Goal: Obtain resource: Download file/media

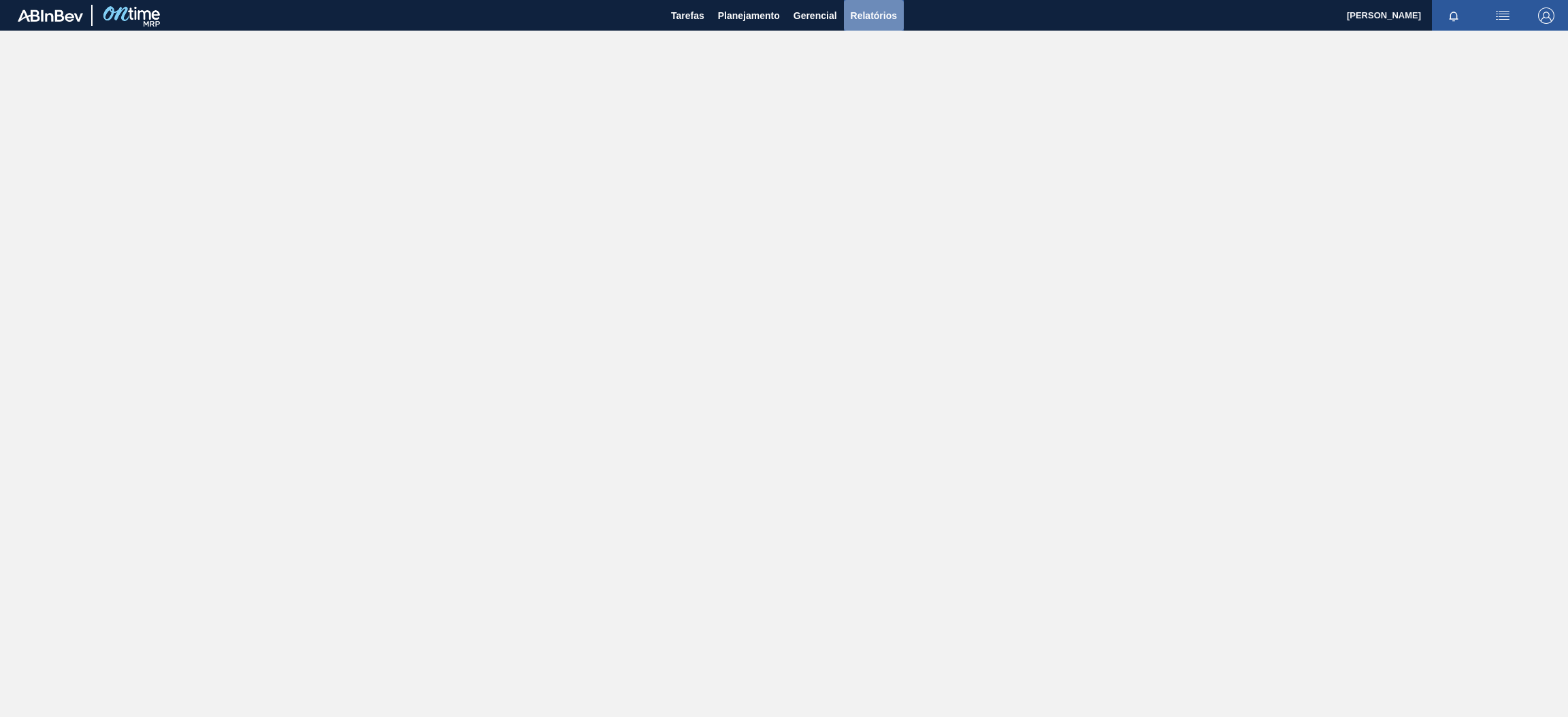
click at [874, 21] on span "Relatórios" at bounding box center [873, 16] width 46 height 17
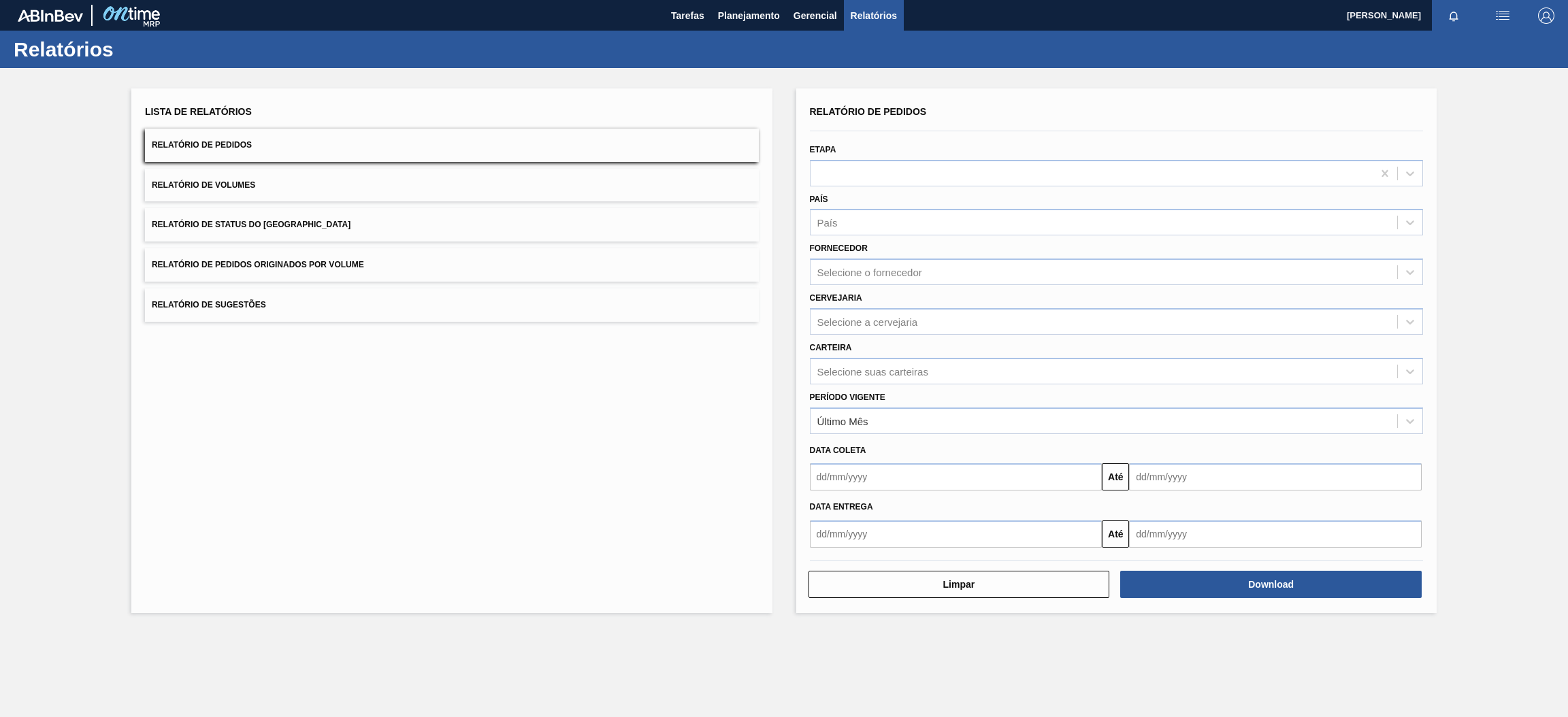
click at [201, 145] on span "Relatório de Pedidos" at bounding box center [201, 146] width 100 height 10
click at [872, 326] on div "Selecione a cervejaria" at bounding box center [1104, 321] width 587 height 20
type input "br15"
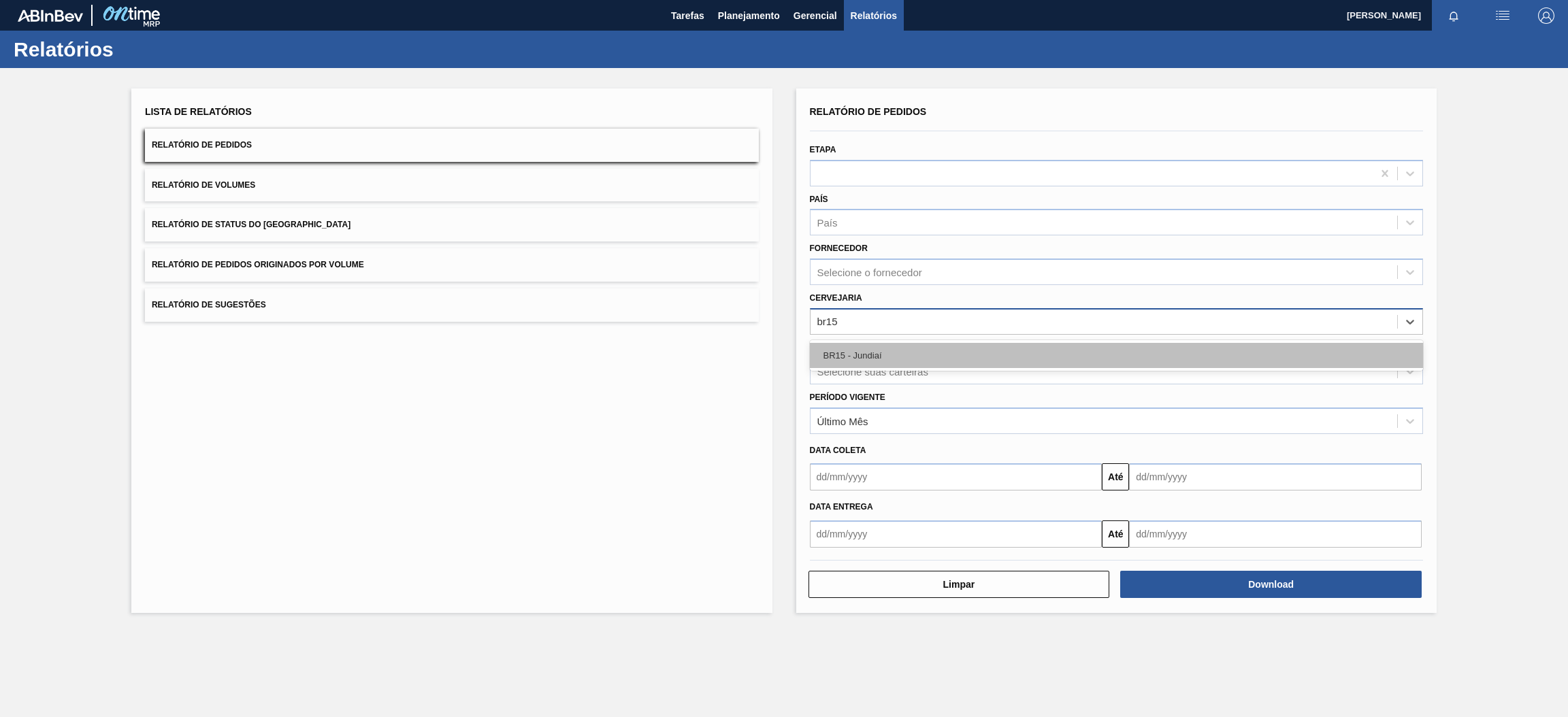
click at [947, 357] on div "BR15 - Jundiaí" at bounding box center [1117, 356] width 614 height 25
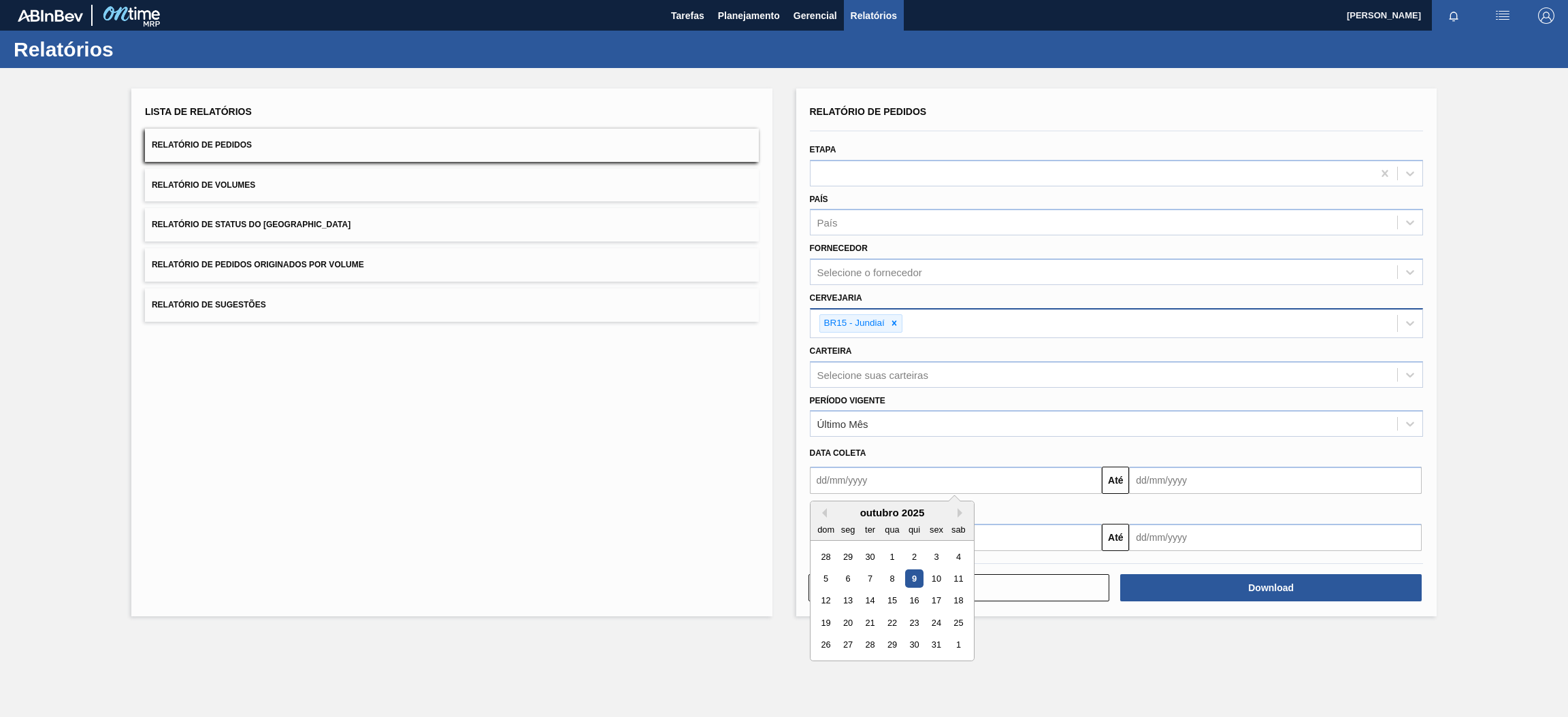
click at [941, 482] on input "text" at bounding box center [956, 481] width 293 height 27
click at [888, 555] on div "1" at bounding box center [892, 557] width 19 height 19
type input "[DATE]"
click at [1182, 476] on input "text" at bounding box center [1276, 481] width 293 height 27
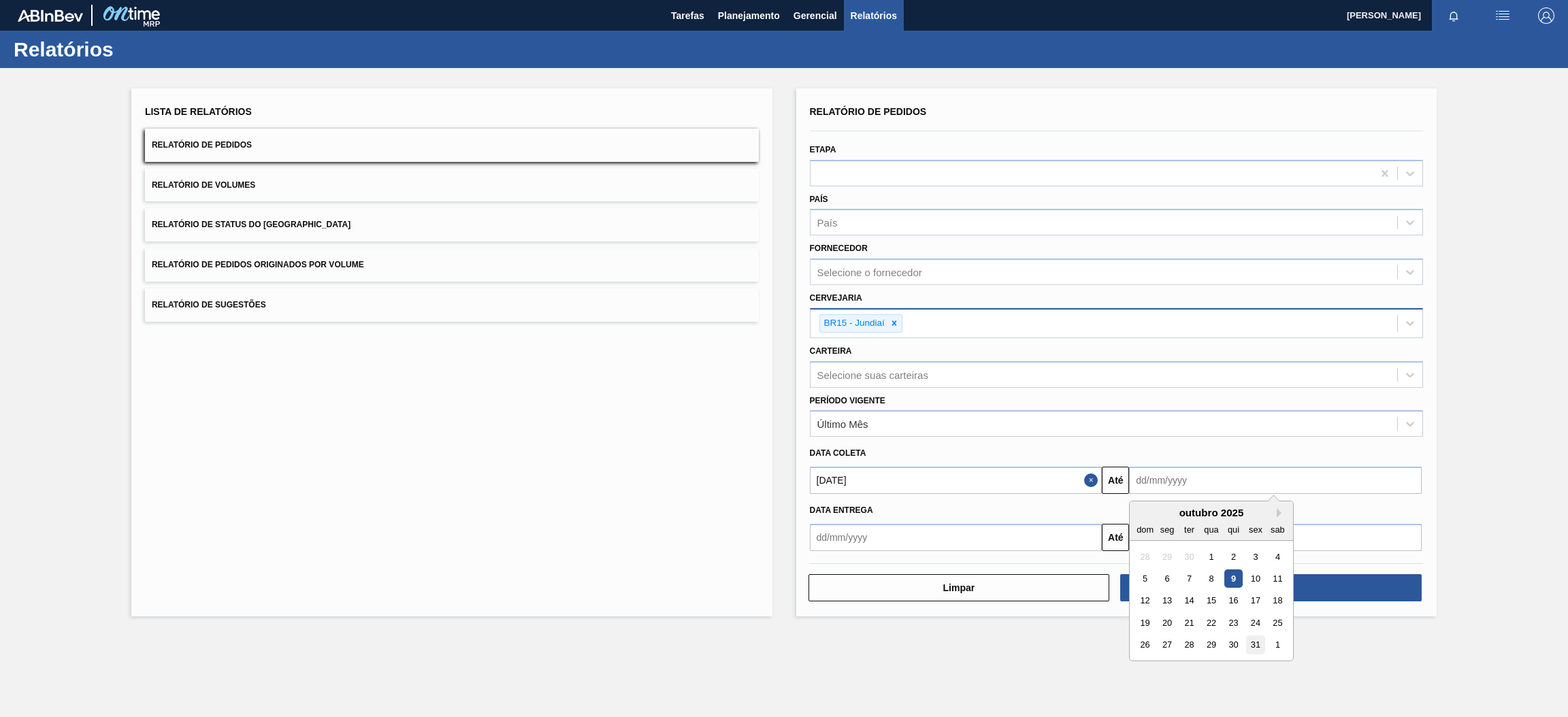
click at [1255, 644] on div "31" at bounding box center [1255, 645] width 19 height 19
type input "[DATE]"
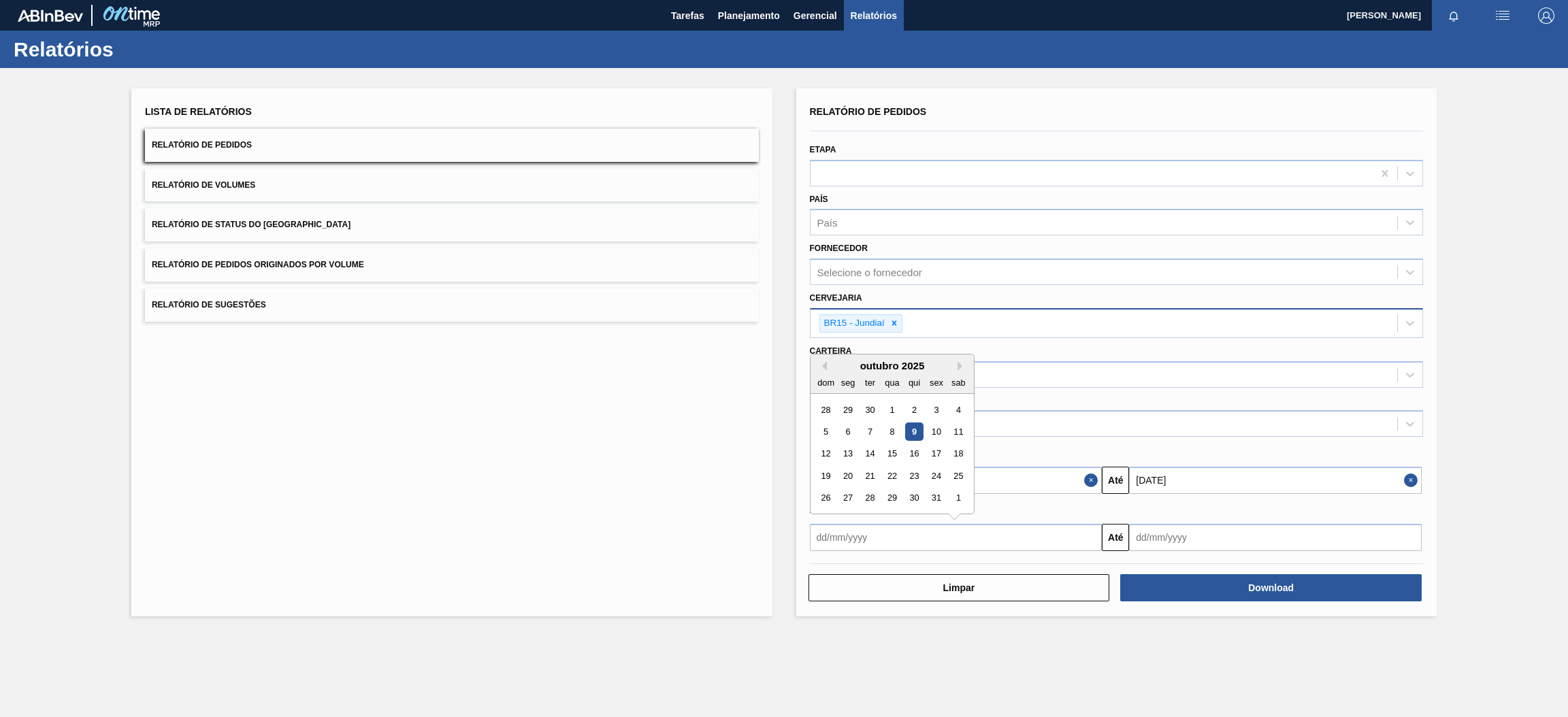
click at [1027, 539] on input "text" at bounding box center [956, 537] width 293 height 27
click at [885, 409] on div "1" at bounding box center [892, 409] width 19 height 19
type input "[DATE]"
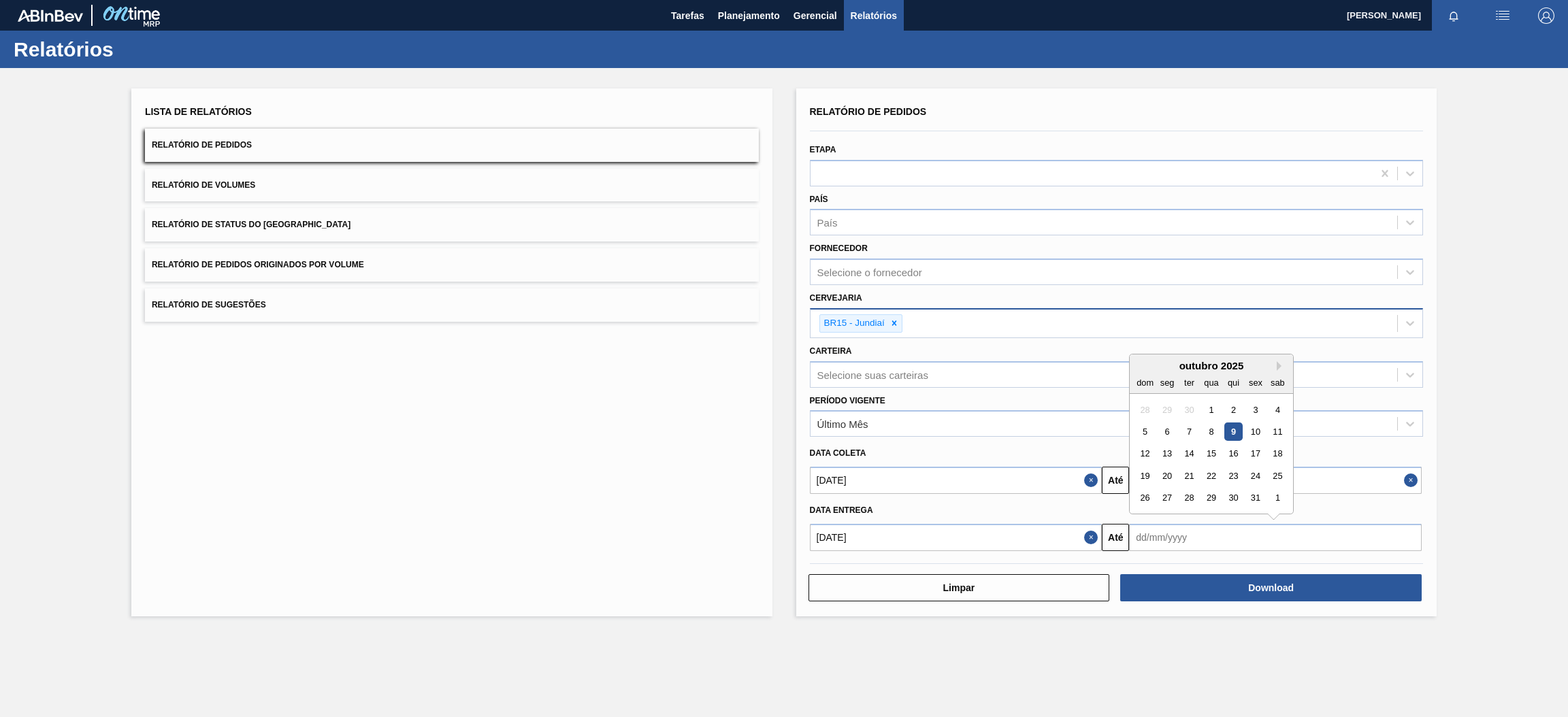
click at [1198, 530] on input "text" at bounding box center [1276, 537] width 293 height 27
click at [1260, 495] on div "31" at bounding box center [1255, 498] width 19 height 19
type input "[DATE]"
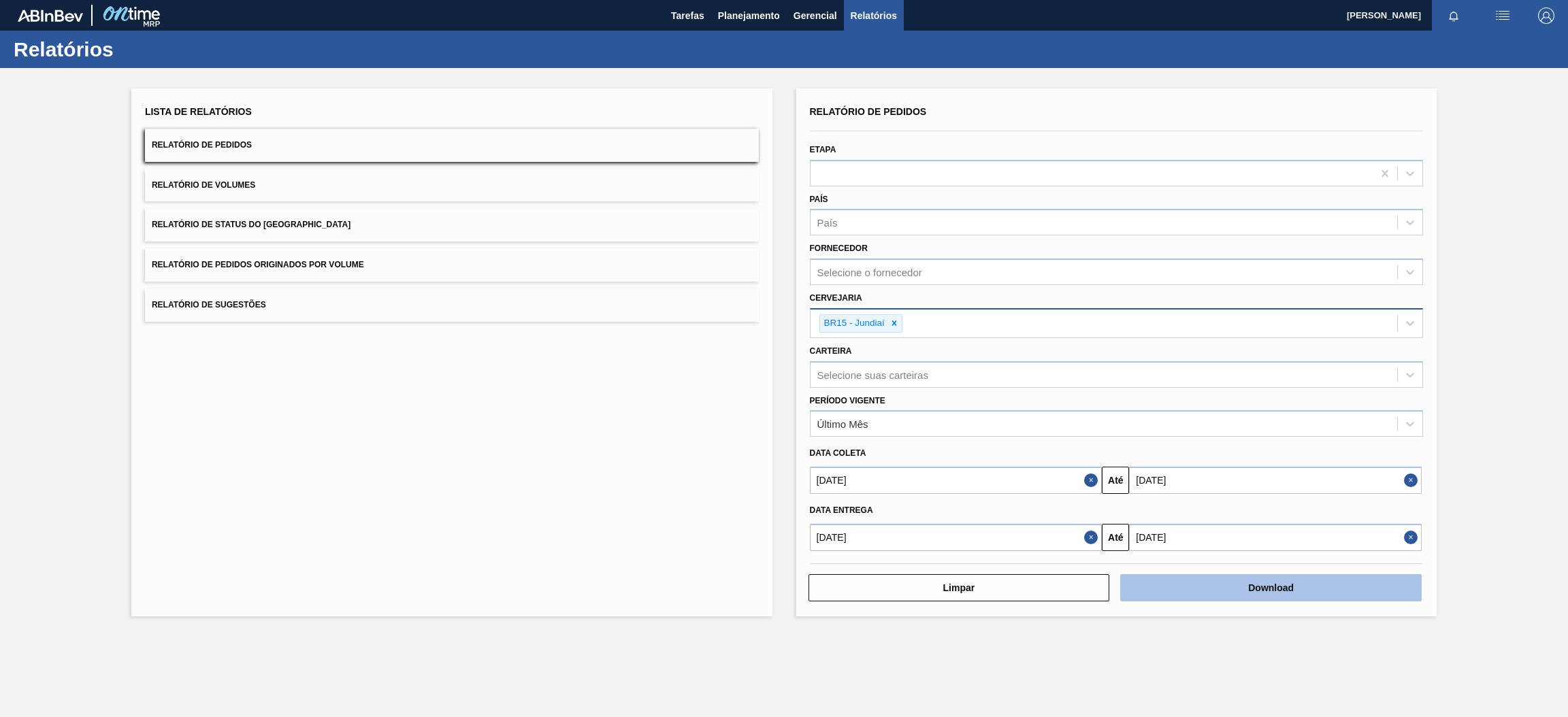
click at [1170, 588] on button "Download" at bounding box center [1271, 588] width 302 height 27
click at [266, 191] on button "Relatório de Volumes" at bounding box center [451, 186] width 614 height 33
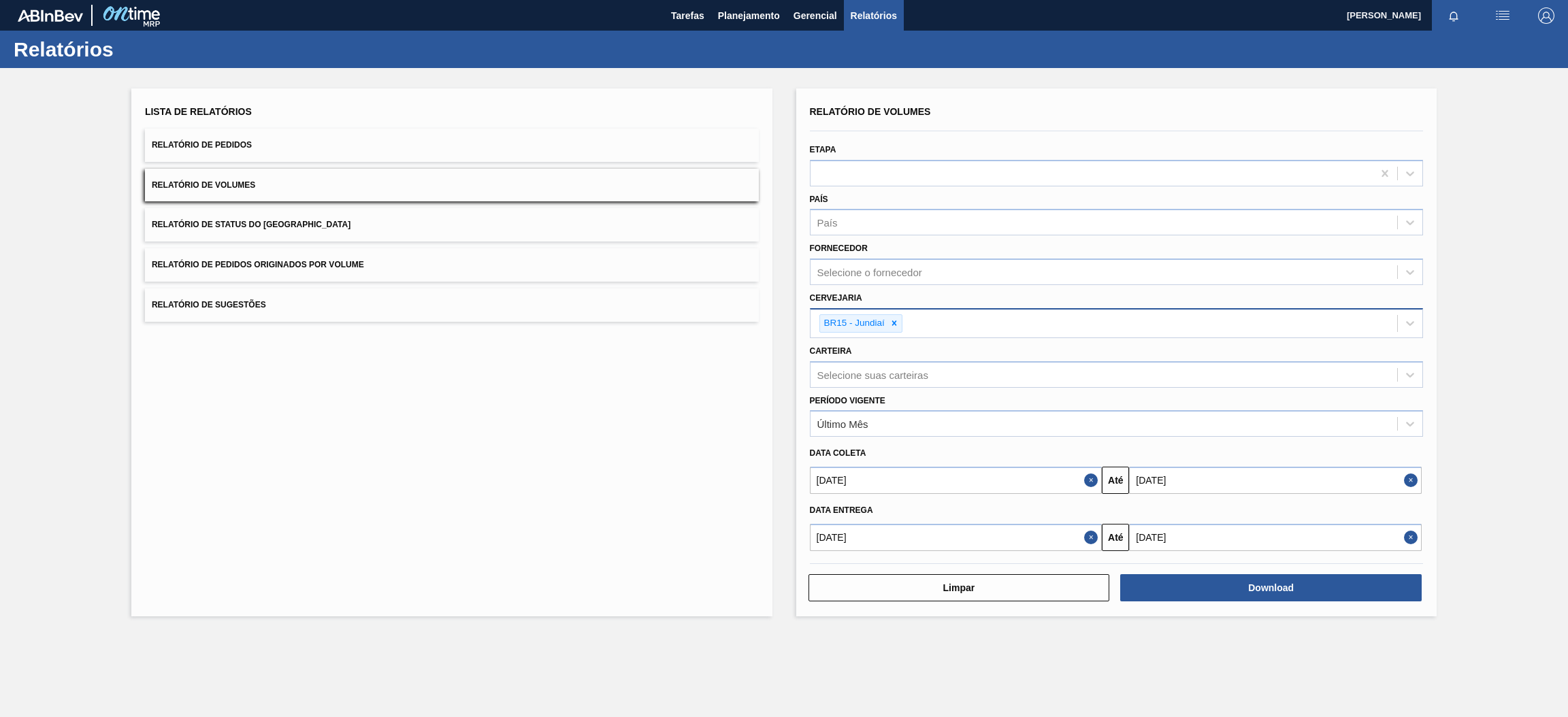
click at [636, 183] on button "Relatório de Volumes" at bounding box center [451, 186] width 614 height 33
click at [1218, 582] on button "Download" at bounding box center [1271, 588] width 302 height 27
click at [241, 308] on span "Relatório de Sugestões" at bounding box center [208, 305] width 114 height 10
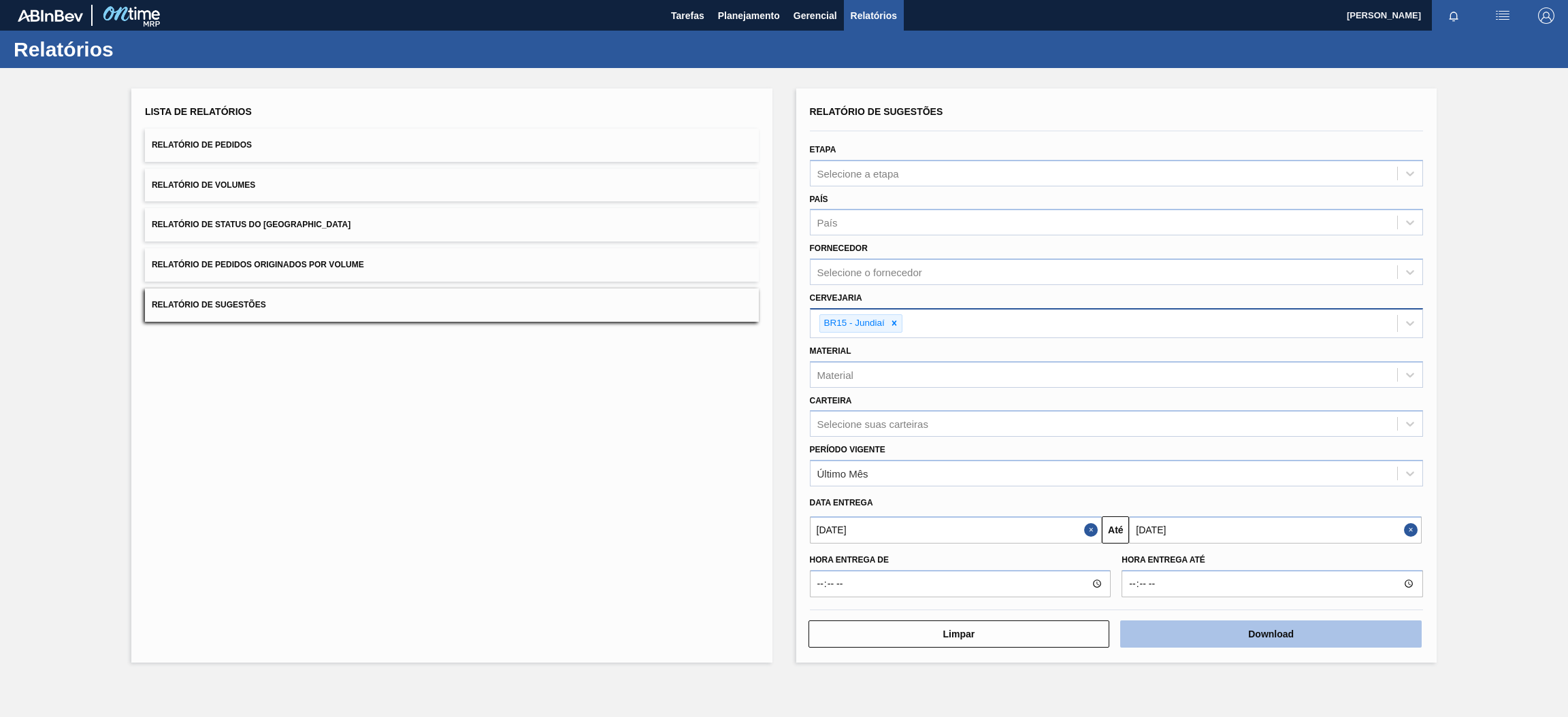
click at [1198, 625] on button "Download" at bounding box center [1271, 634] width 302 height 27
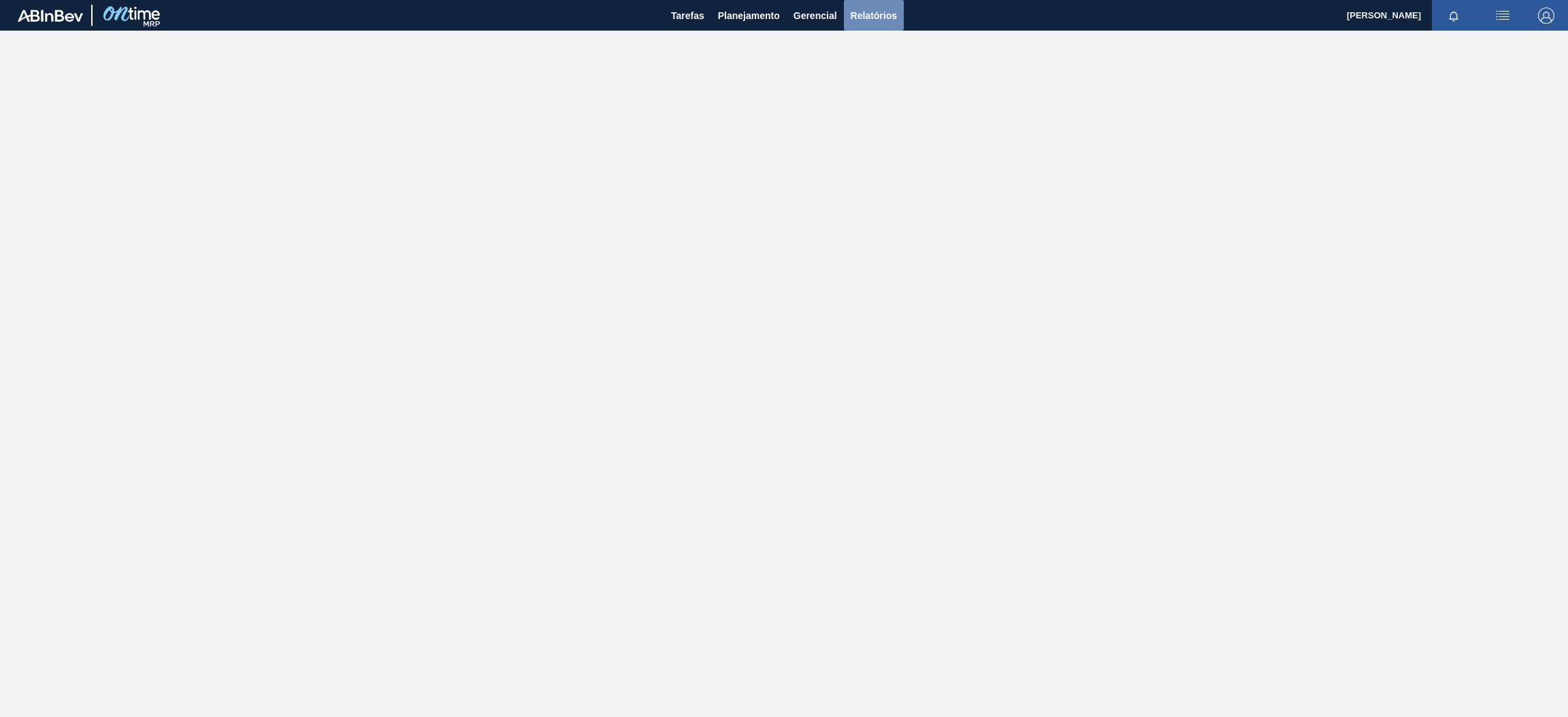
click at [864, 15] on span "Relatórios" at bounding box center [873, 16] width 46 height 17
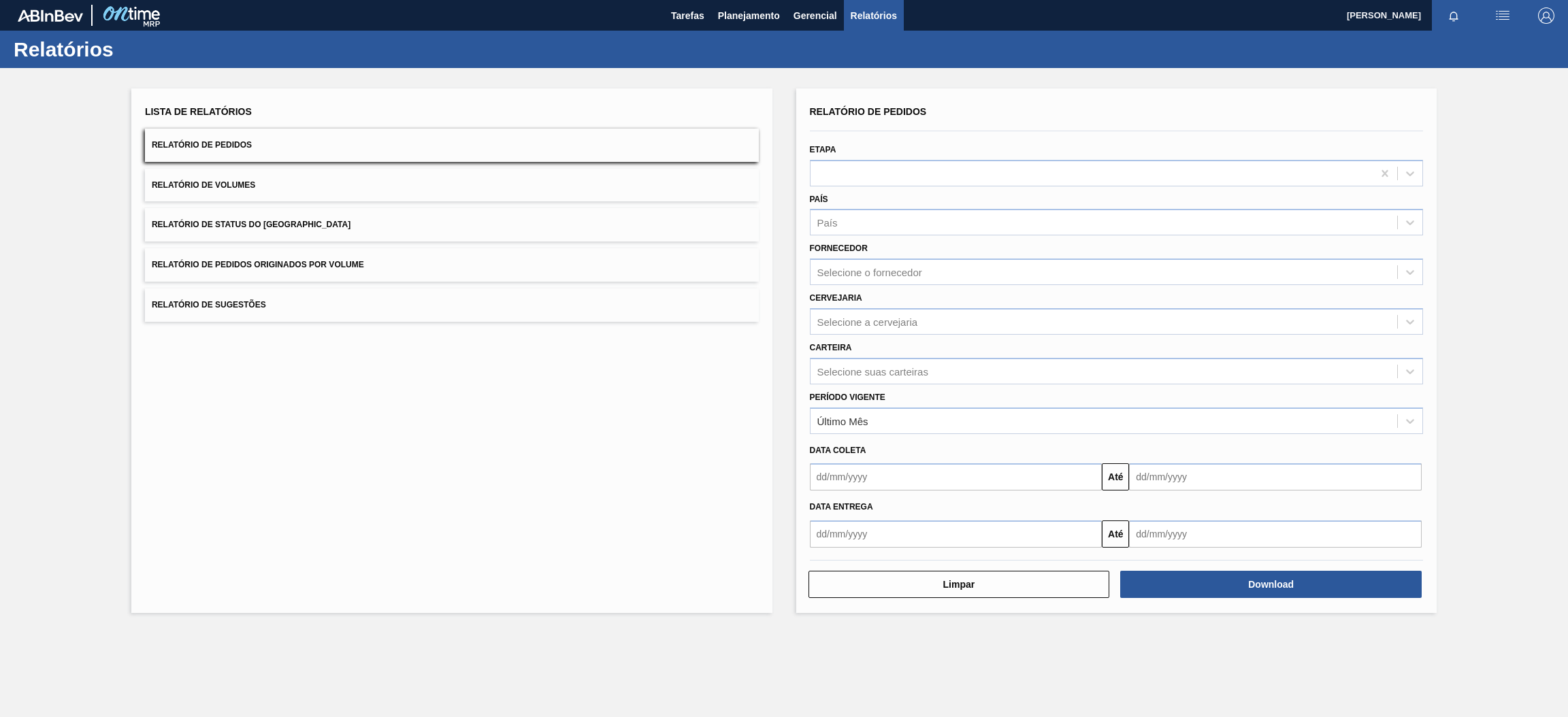
click at [615, 146] on button "Relatório de Pedidos" at bounding box center [451, 146] width 614 height 33
click at [944, 326] on div "Selecione a cervejaria" at bounding box center [1104, 321] width 587 height 20
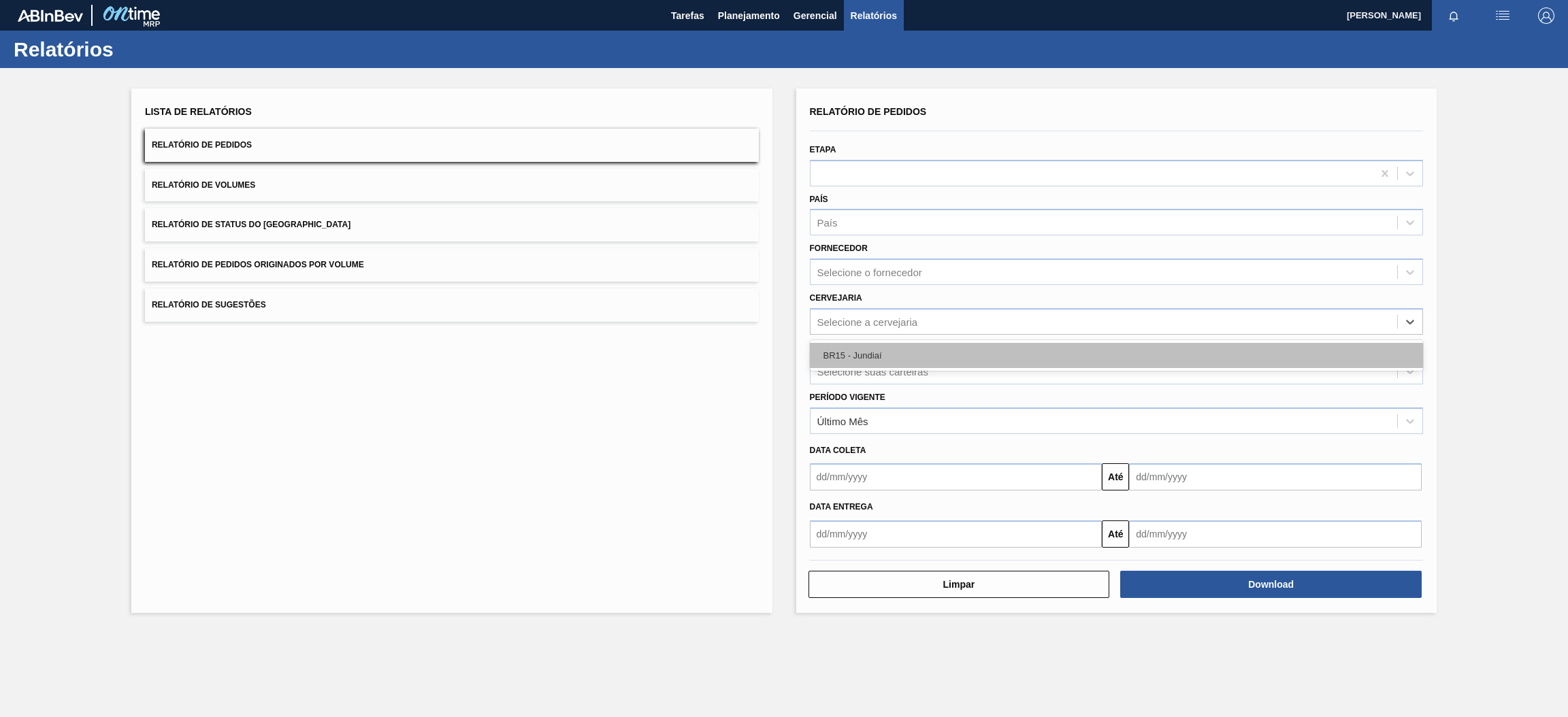
click at [928, 355] on div "BR15 - Jundiaí" at bounding box center [1117, 356] width 614 height 25
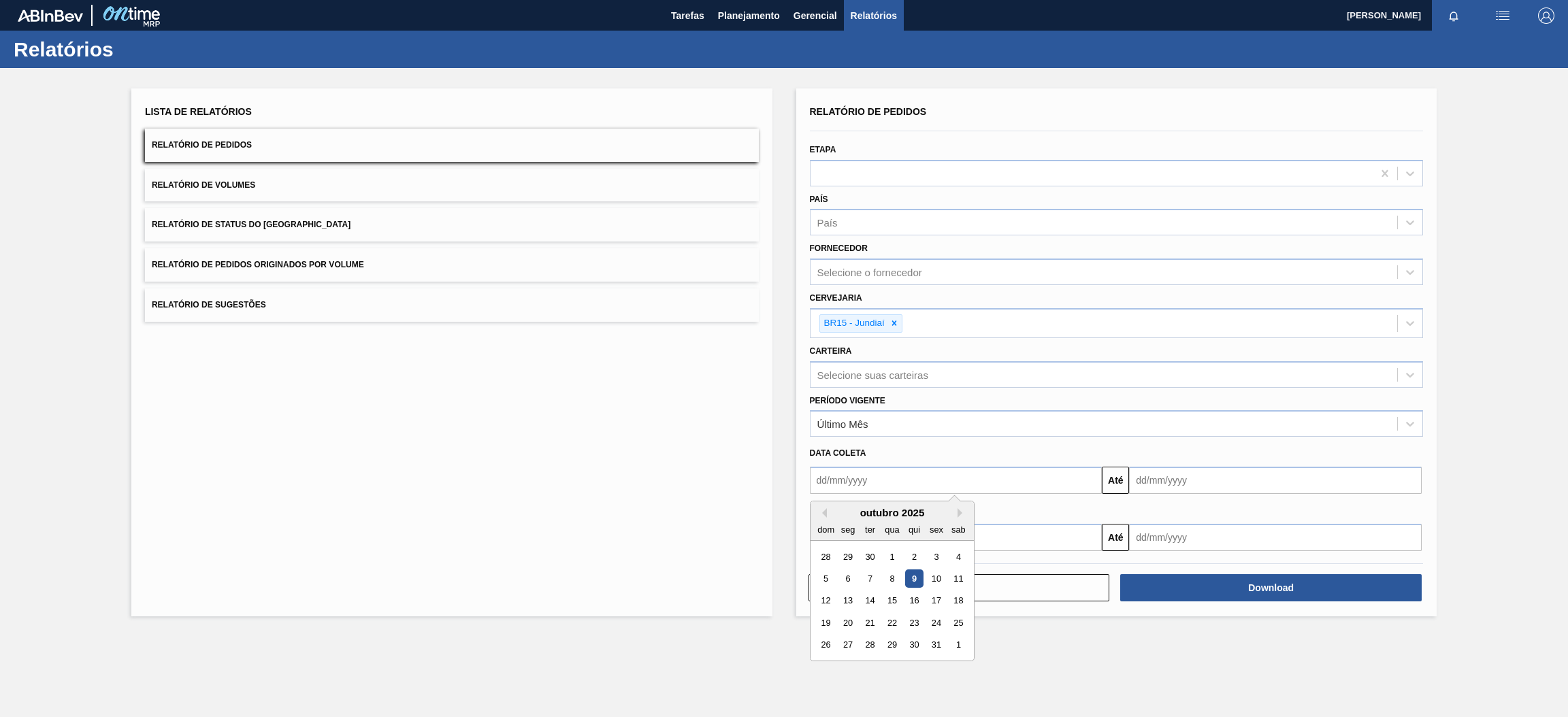
click at [956, 476] on input "text" at bounding box center [956, 481] width 293 height 27
type input "01/01/2025"
click at [1163, 481] on input "text" at bounding box center [1276, 481] width 293 height 27
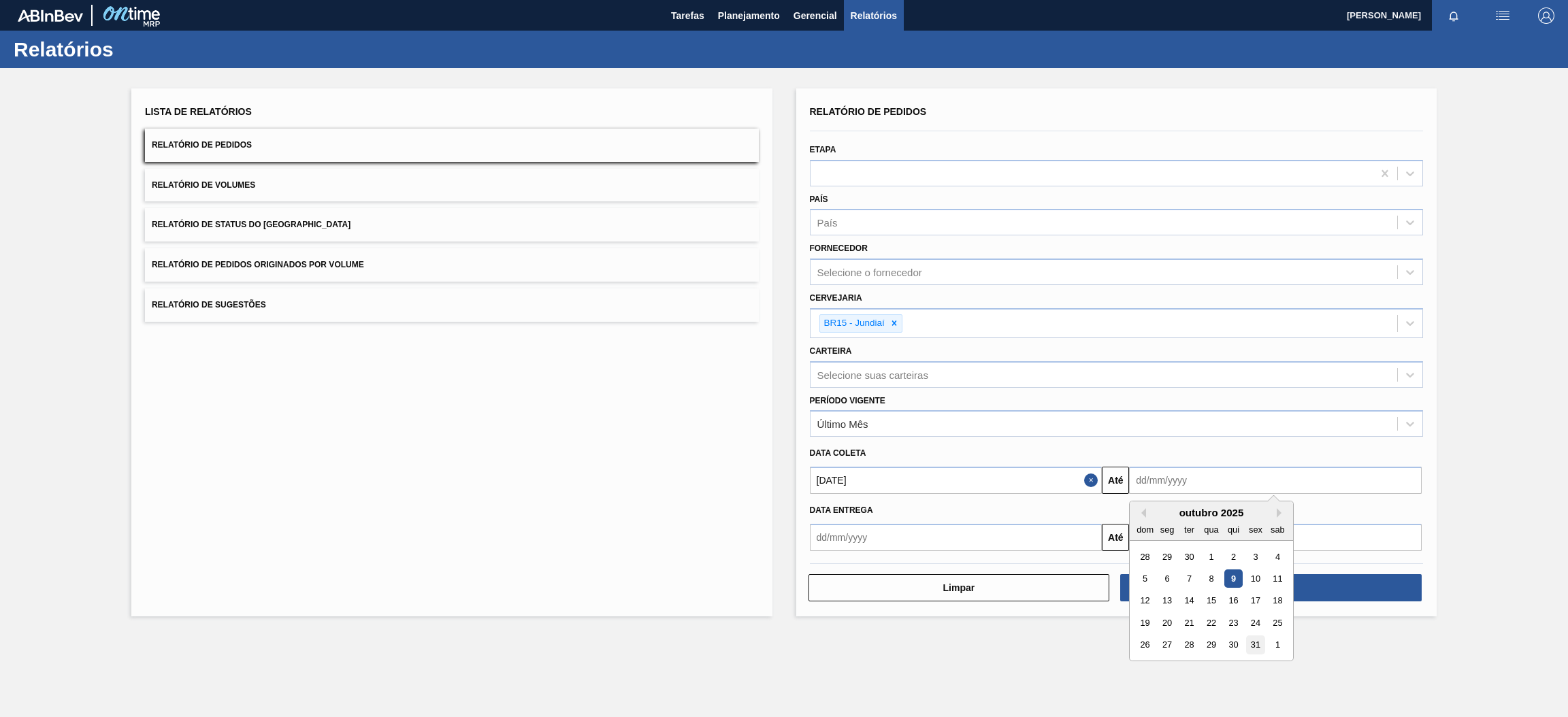
click at [1256, 641] on div "31" at bounding box center [1255, 645] width 19 height 19
type input "[DATE]"
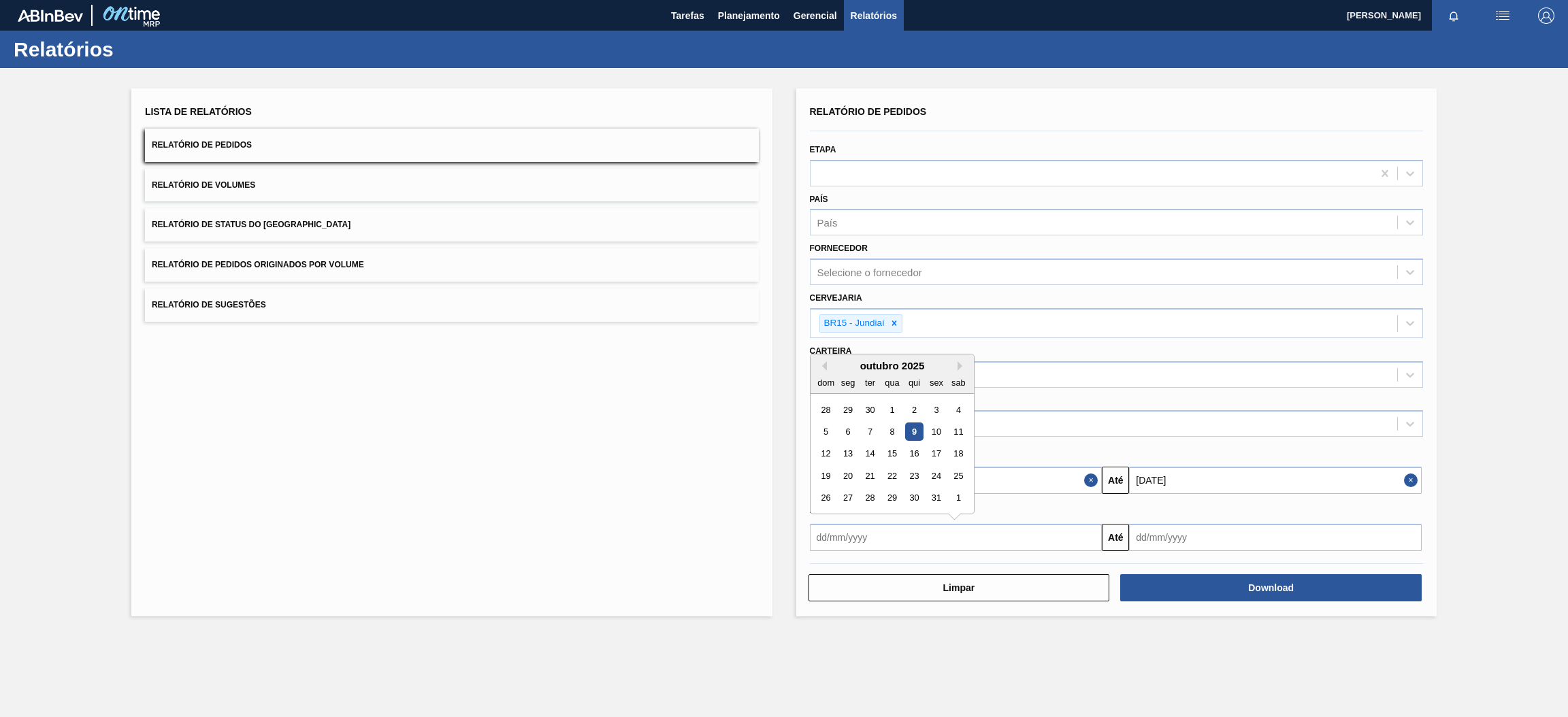
click at [1040, 533] on input "text" at bounding box center [956, 537] width 293 height 27
click at [897, 401] on div "1" at bounding box center [892, 409] width 19 height 19
type input "[DATE]"
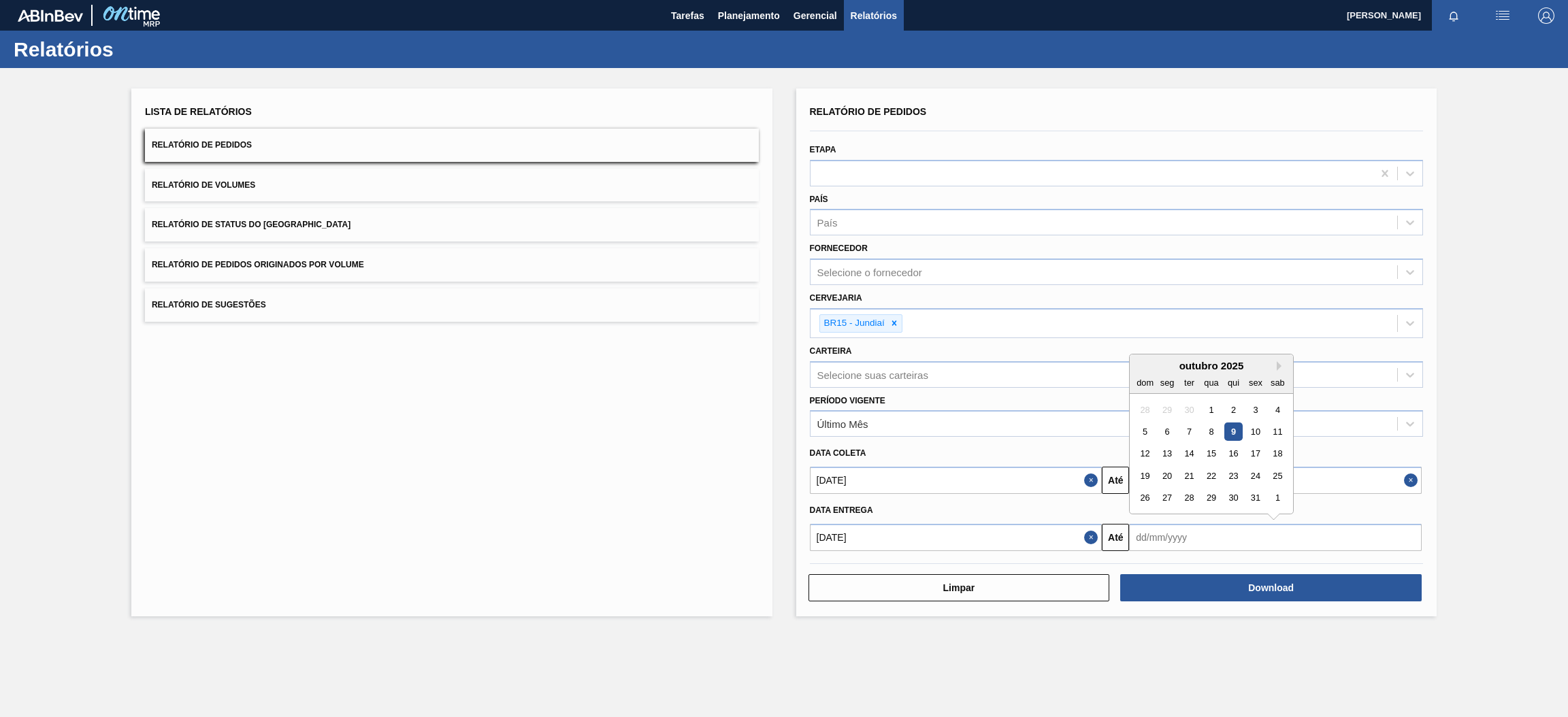
click at [1178, 537] on input "text" at bounding box center [1276, 537] width 293 height 27
click at [1259, 494] on div "31" at bounding box center [1255, 498] width 19 height 19
type input "[DATE]"
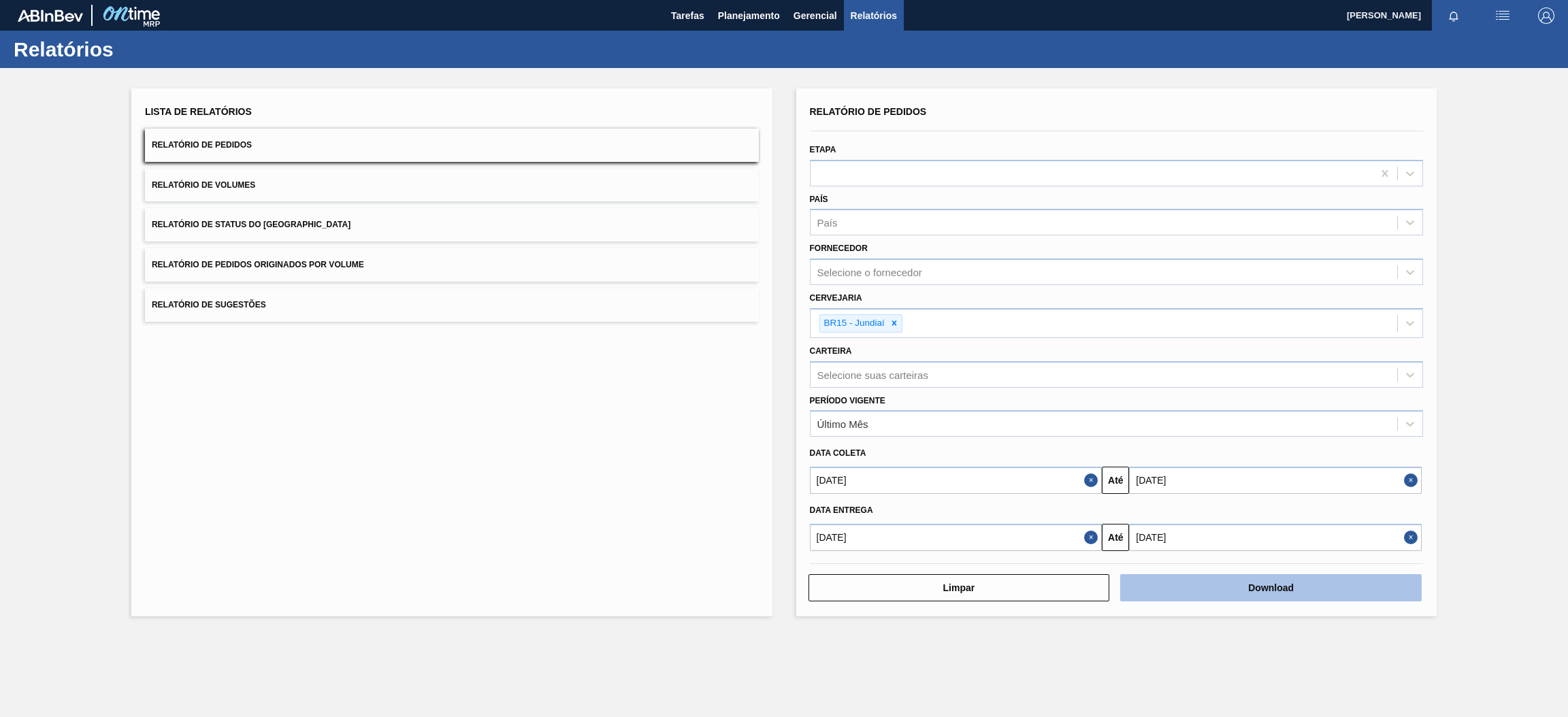
click at [1204, 589] on button "Download" at bounding box center [1271, 588] width 302 height 27
click at [316, 190] on button "Relatório de Volumes" at bounding box center [451, 186] width 614 height 33
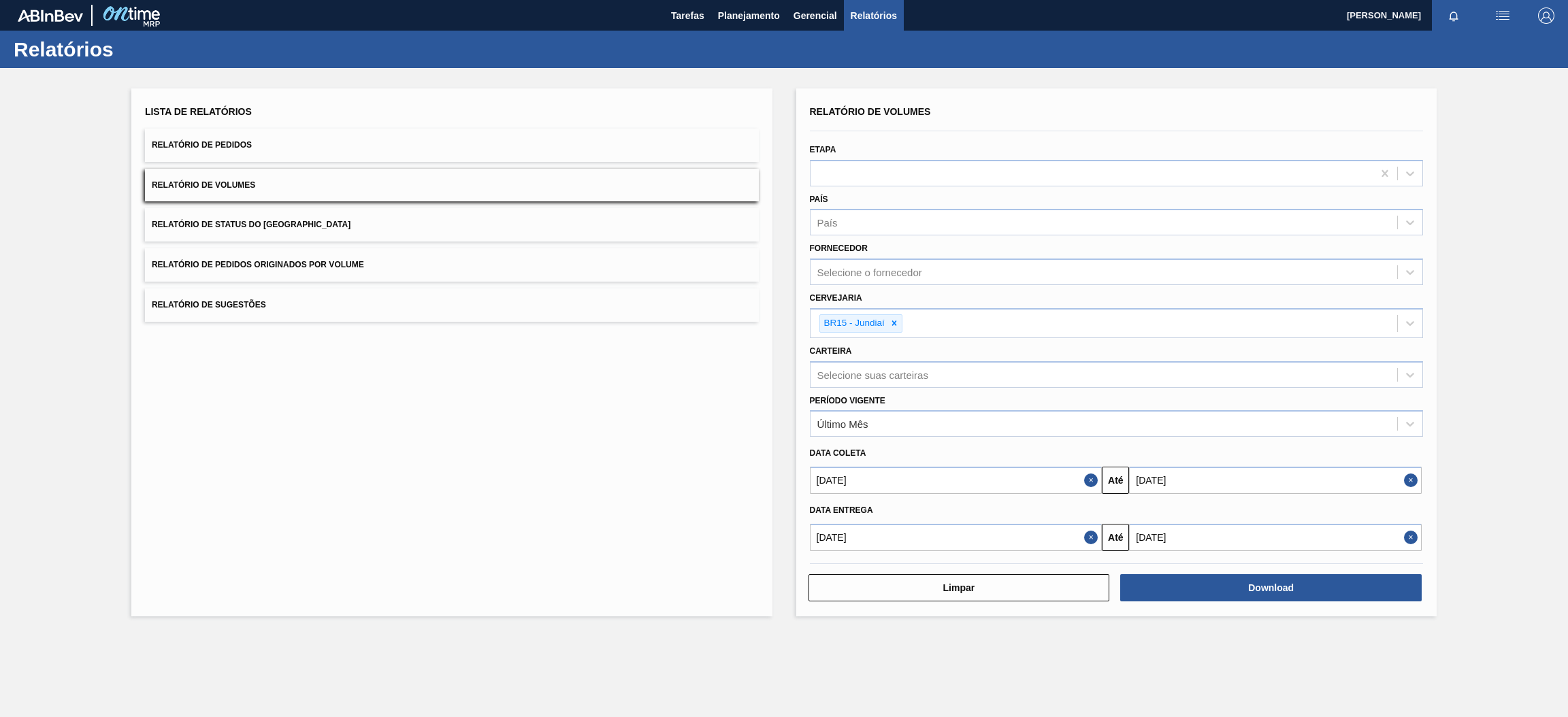
click at [480, 194] on button "Relatório de Volumes" at bounding box center [451, 186] width 614 height 33
click at [1211, 592] on button "Download" at bounding box center [1271, 588] width 302 height 27
click at [258, 304] on span "Relatório de Sugestões" at bounding box center [208, 305] width 114 height 10
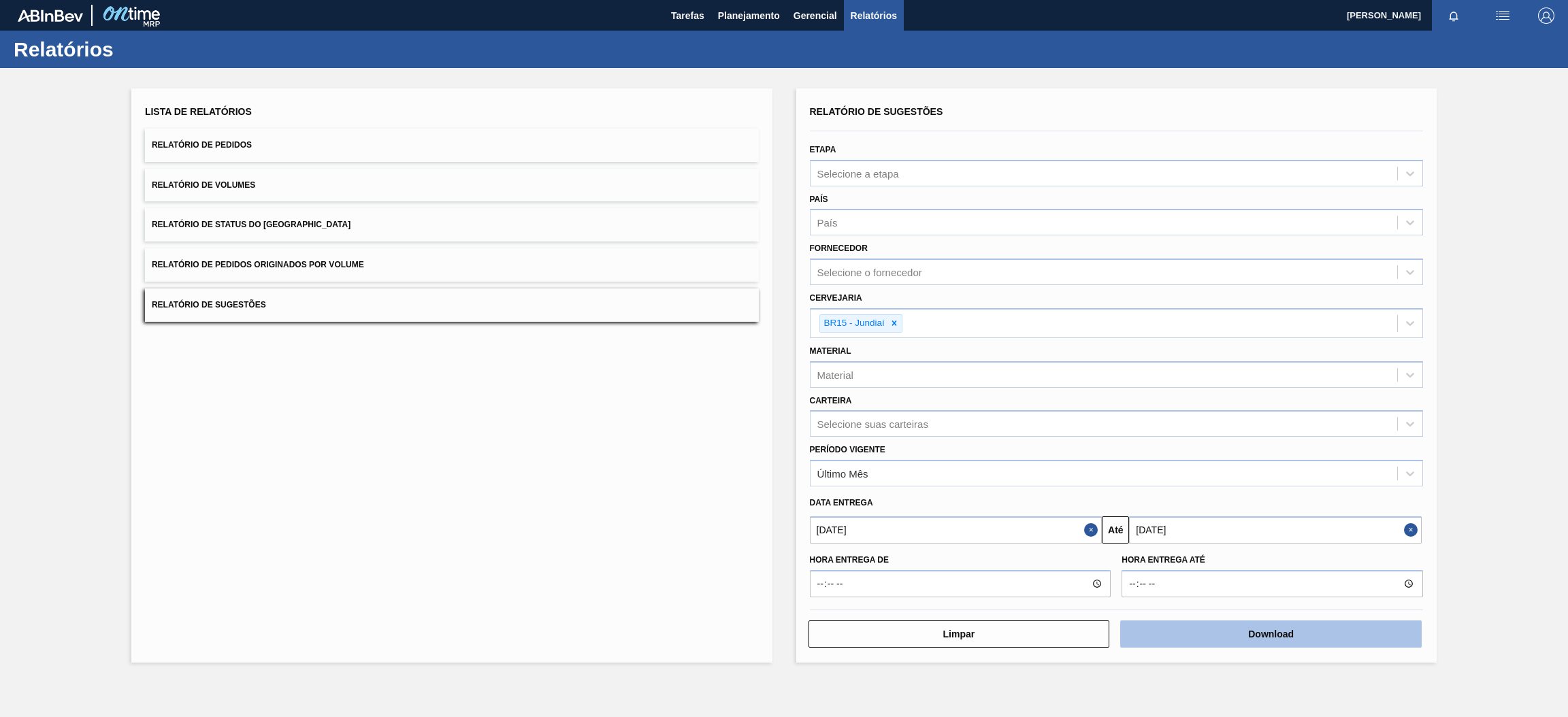
click at [1233, 632] on button "Download" at bounding box center [1271, 634] width 302 height 27
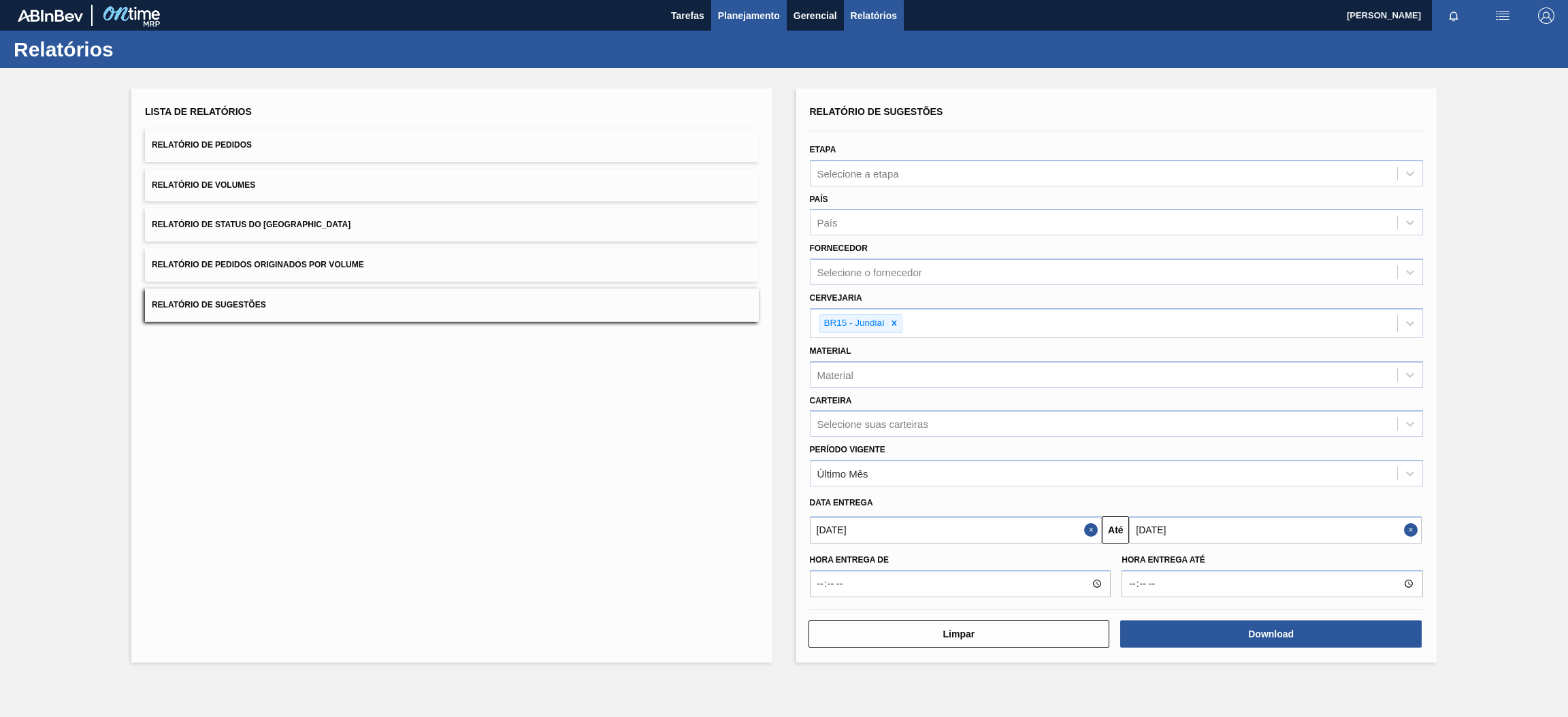
click at [758, 15] on span "Planejamento" at bounding box center [748, 16] width 62 height 17
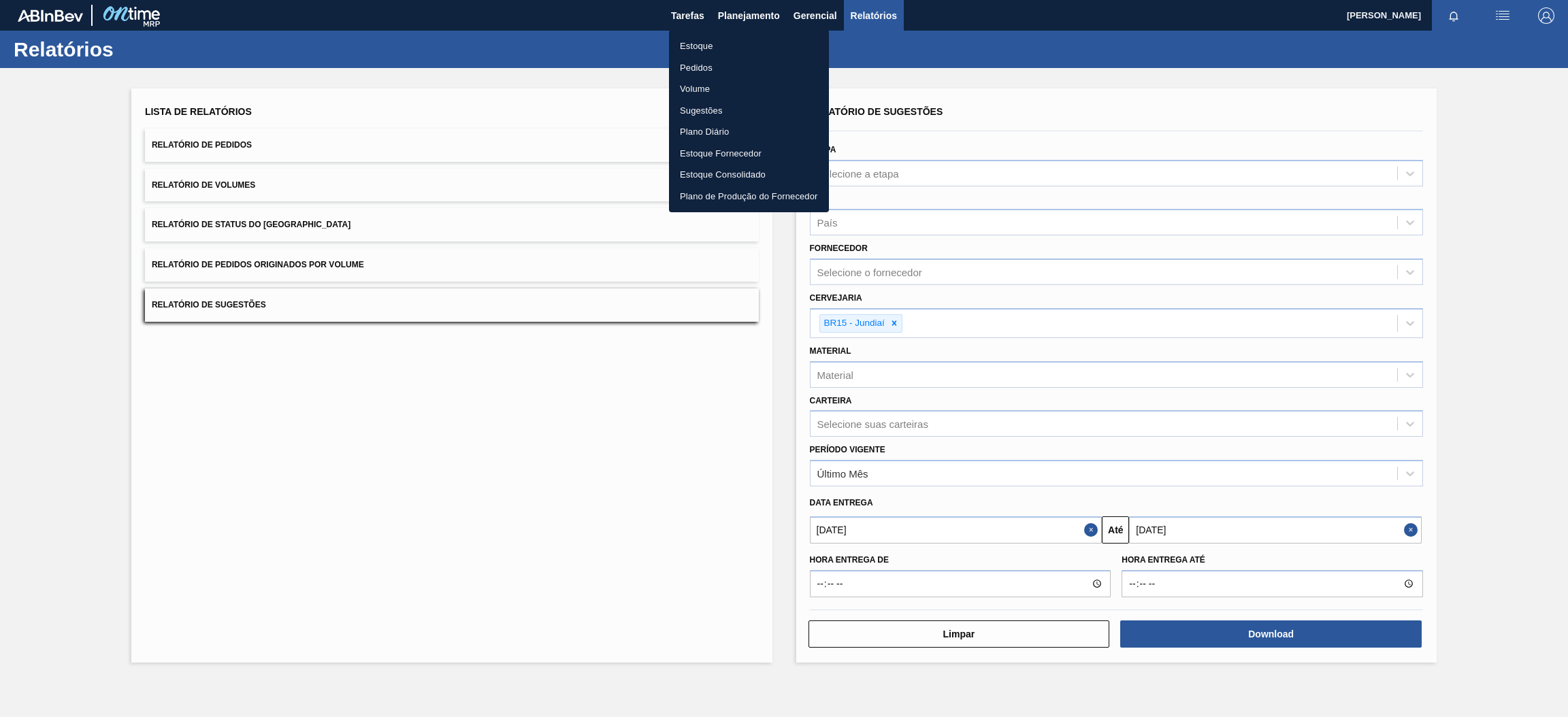
click at [742, 49] on li "Estoque" at bounding box center [749, 46] width 160 height 21
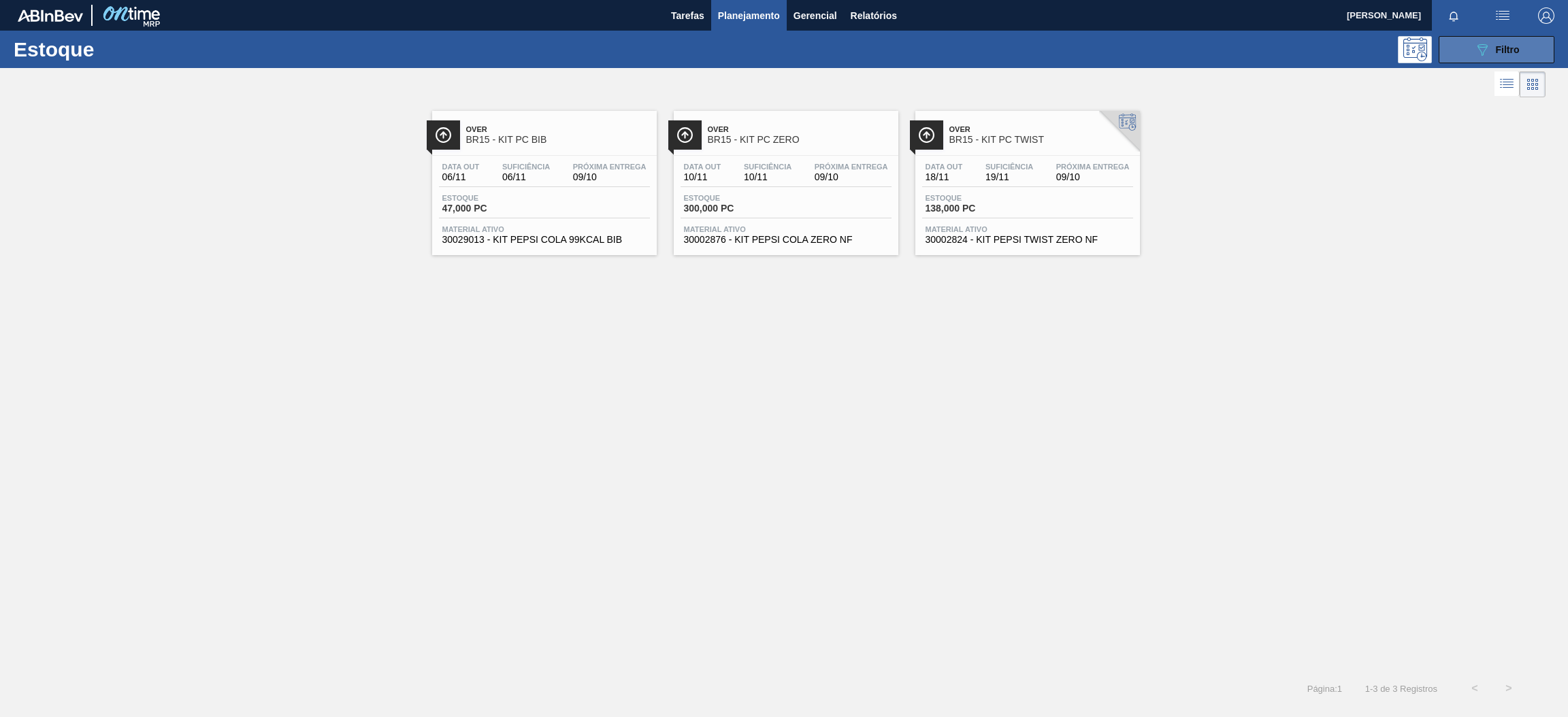
click at [1456, 48] on button "089F7B8B-B2A5-4AFE-B5C0-19BA573D28AC Filtro" at bounding box center [1497, 50] width 115 height 27
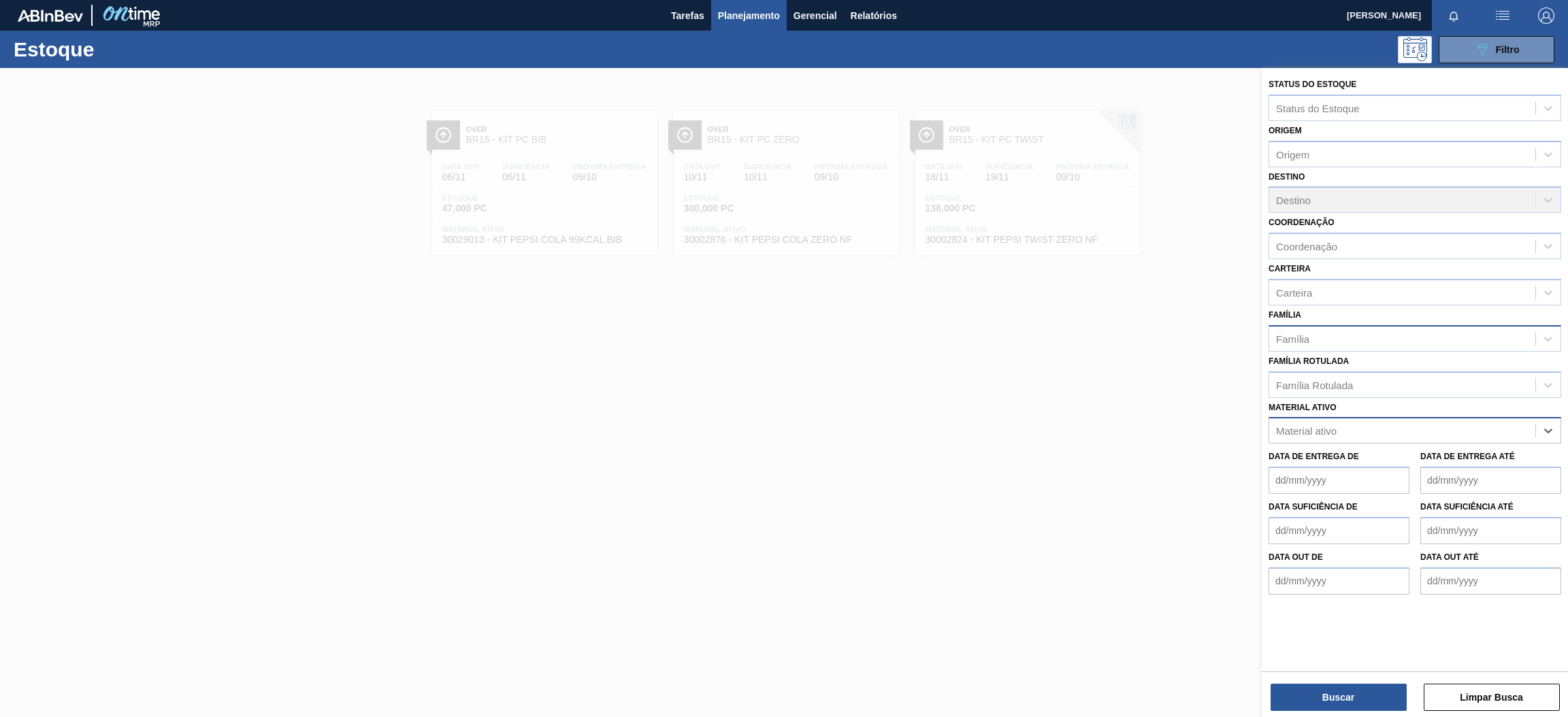
click at [1371, 337] on div "Família" at bounding box center [1402, 339] width 266 height 20
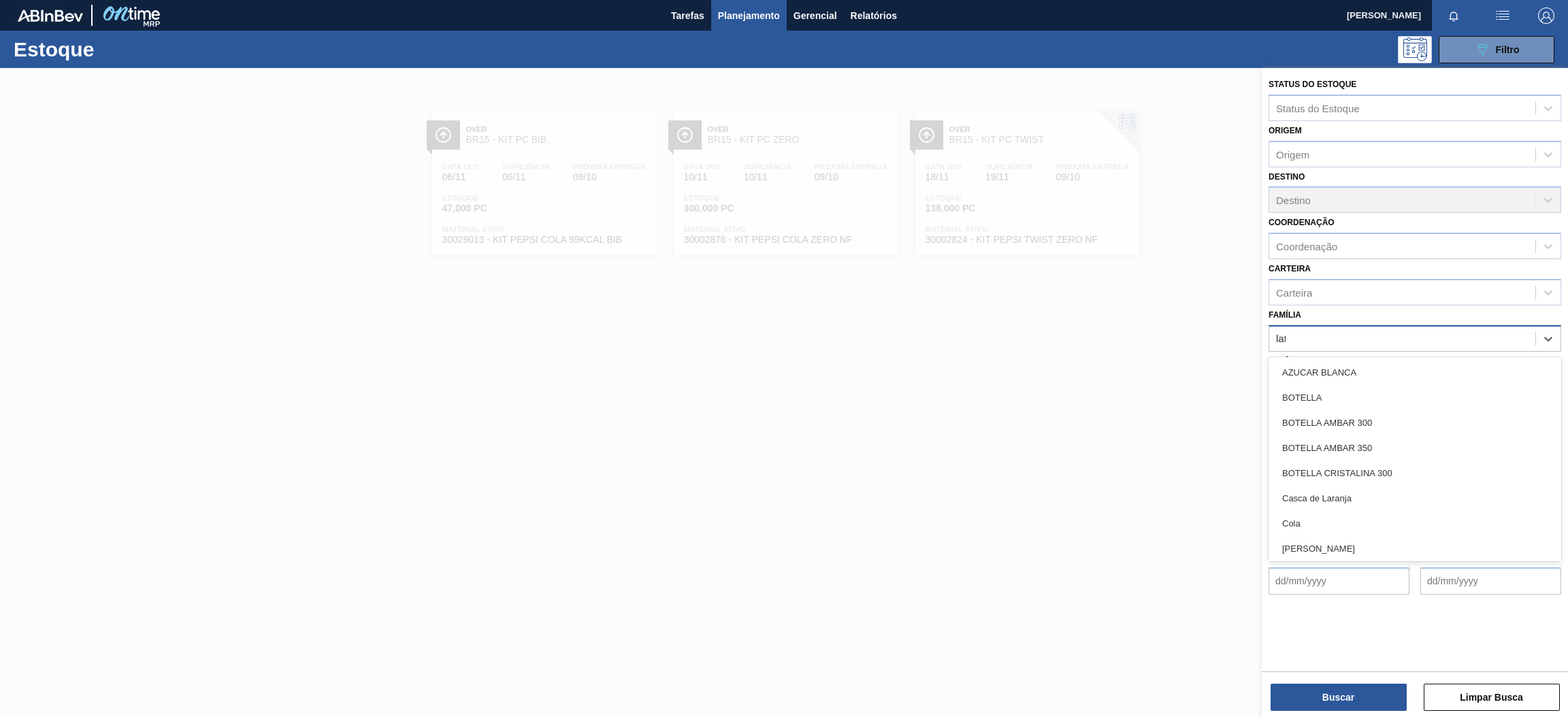
type input "lata"
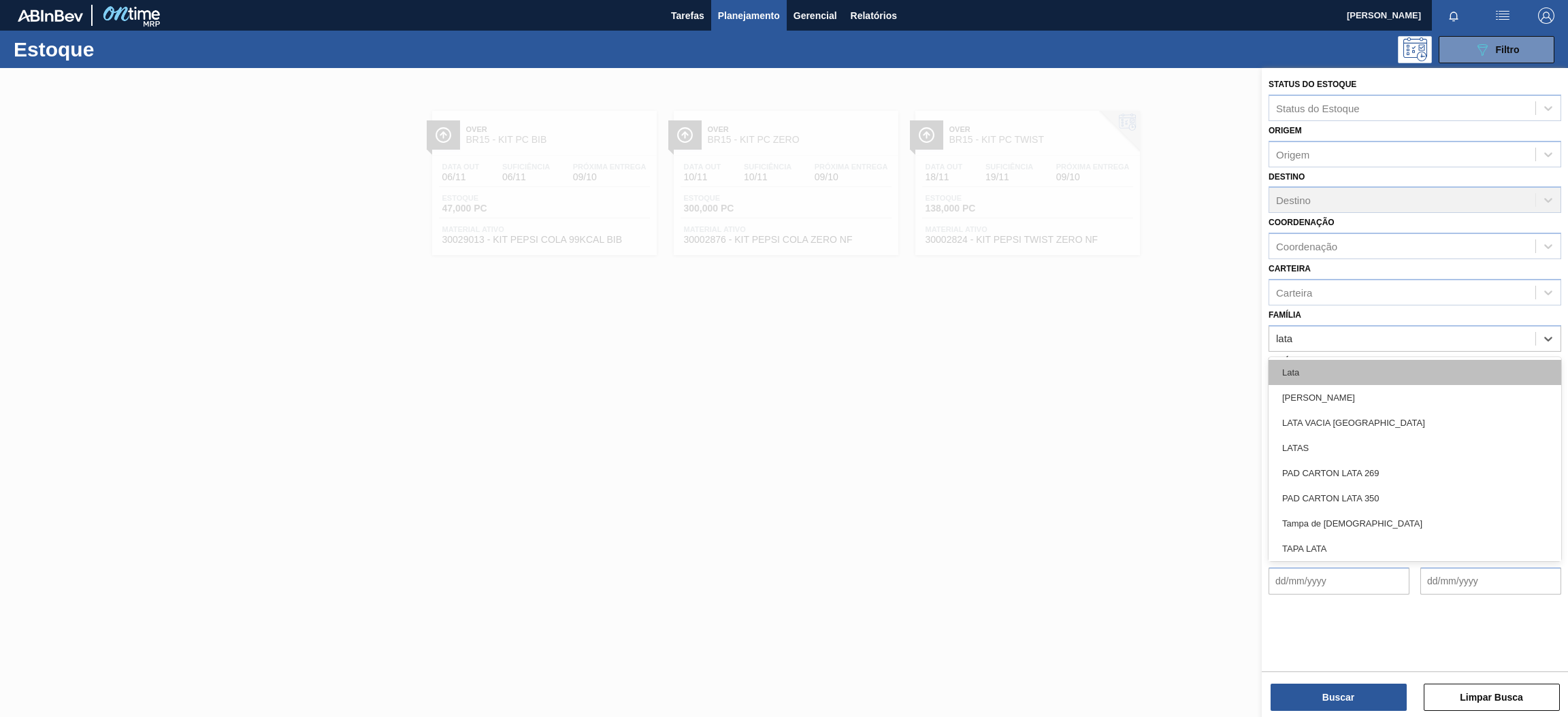
click at [1343, 380] on div "Lata" at bounding box center [1416, 373] width 293 height 25
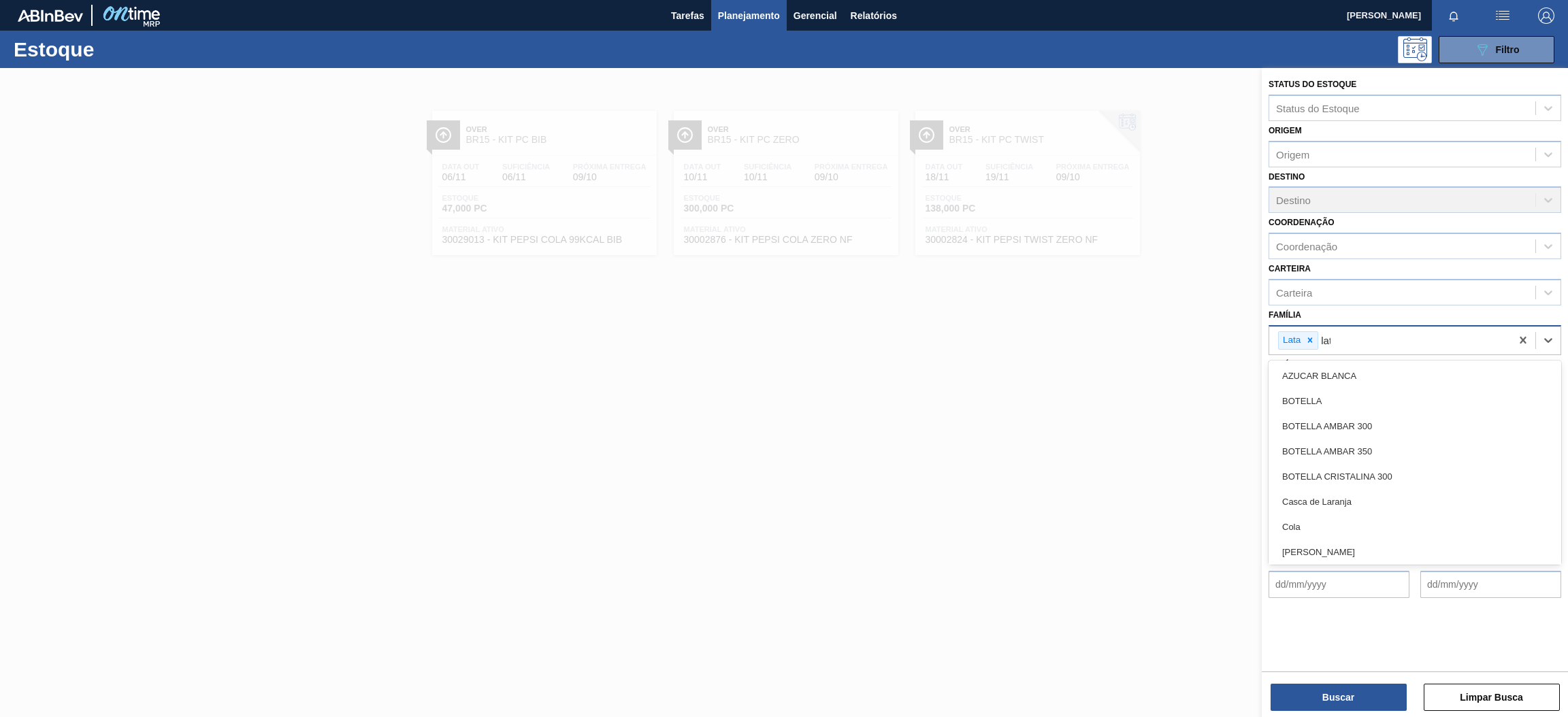
type input "lata"
click at [1357, 378] on div "LATA VACIA" at bounding box center [1416, 376] width 293 height 25
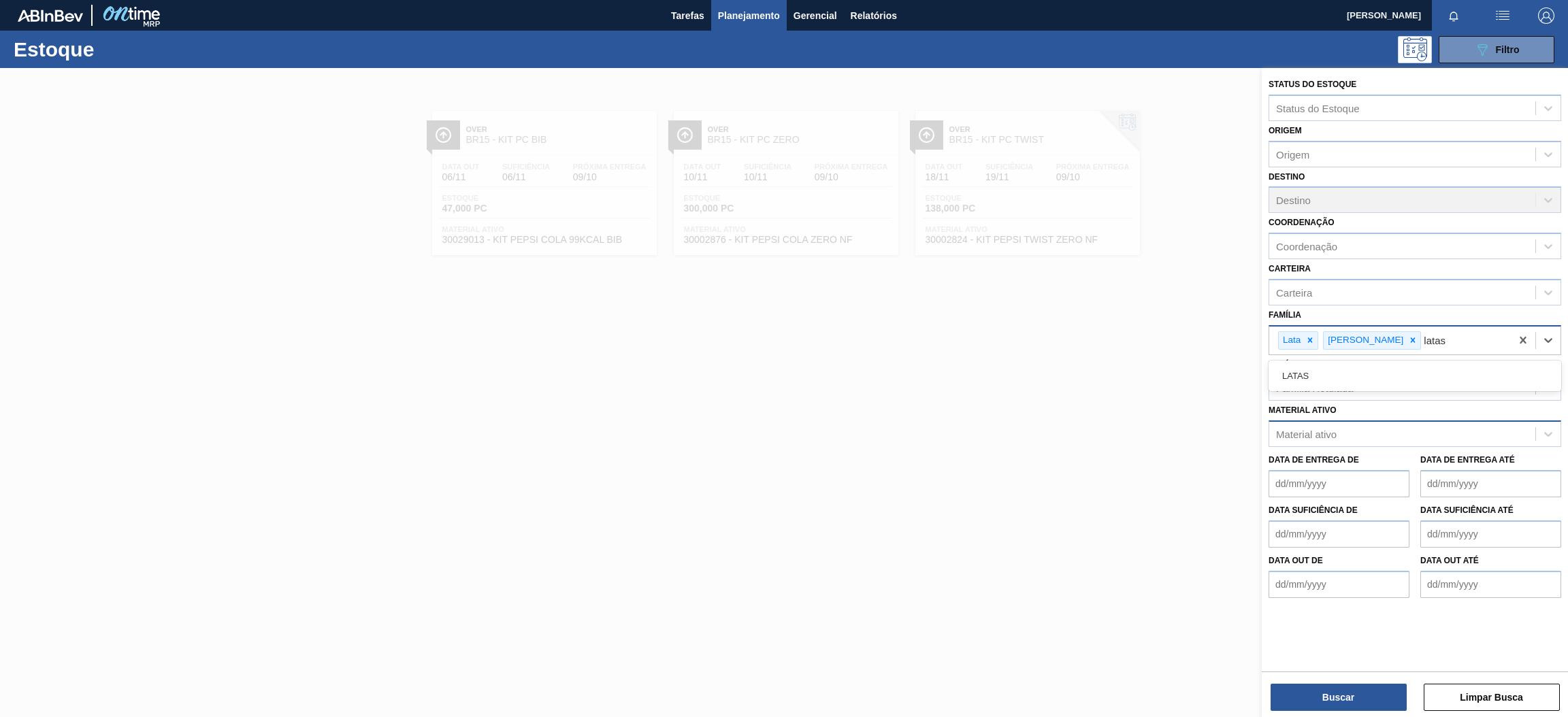
type input "lata"
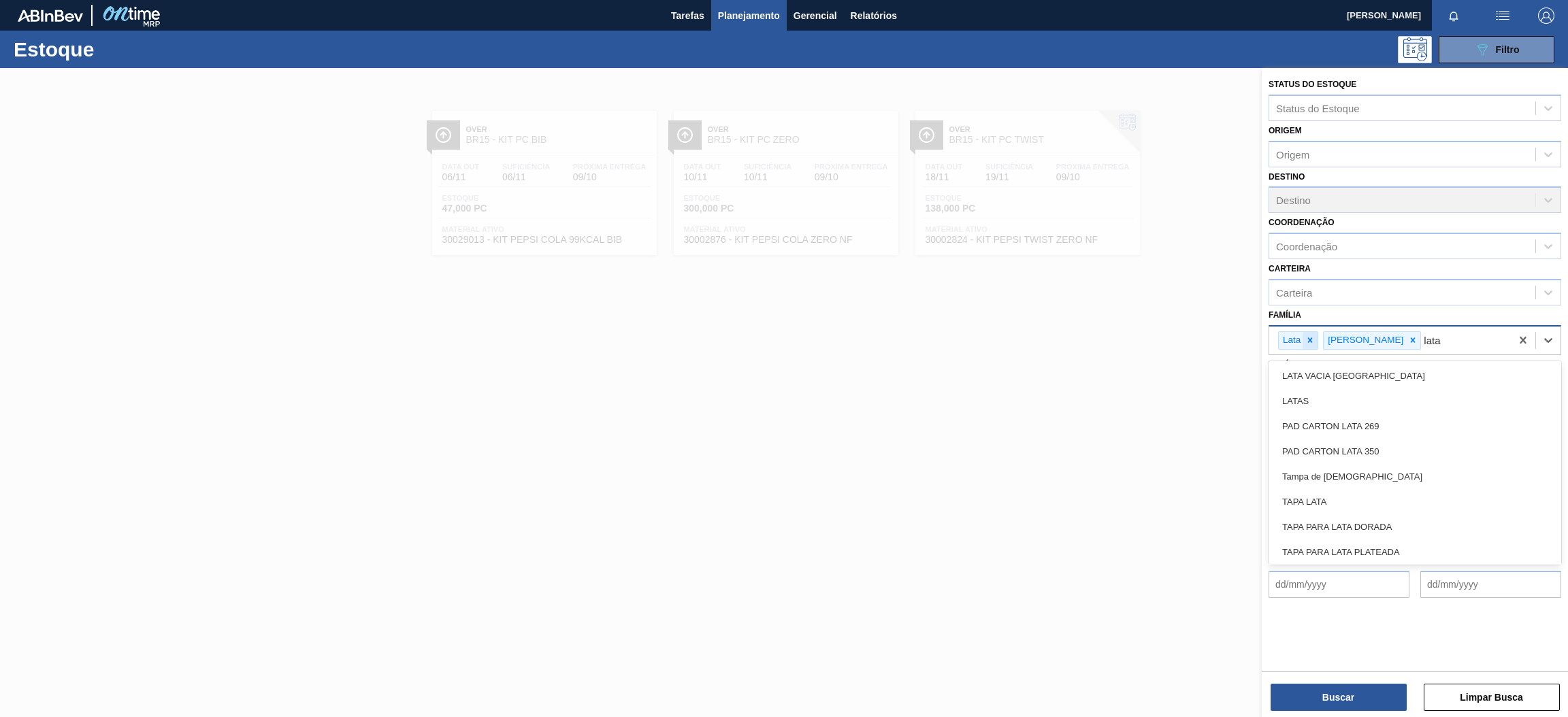
click at [1310, 339] on icon at bounding box center [1310, 340] width 10 height 10
click at [1361, 336] on div at bounding box center [1368, 340] width 15 height 17
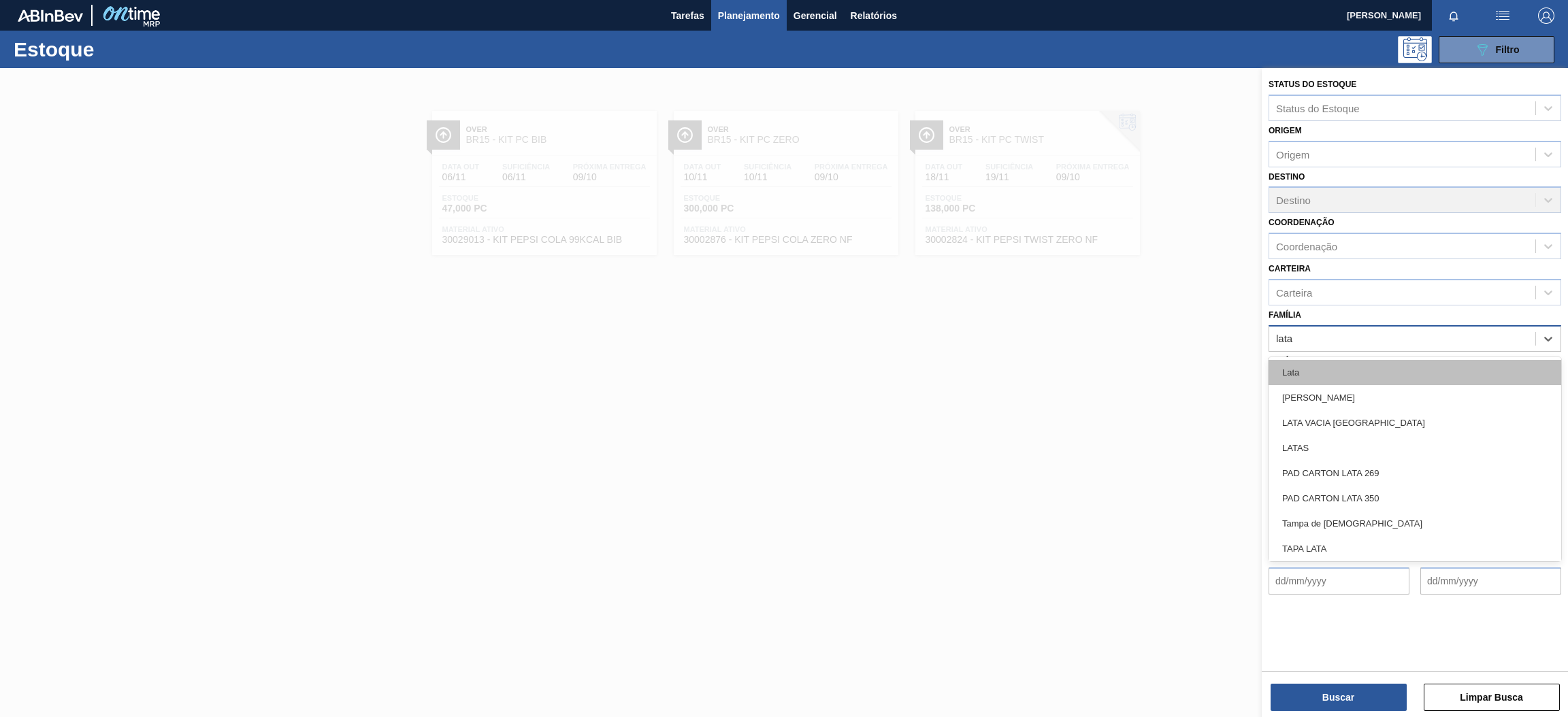
click at [1324, 367] on div "Lata" at bounding box center [1416, 373] width 293 height 25
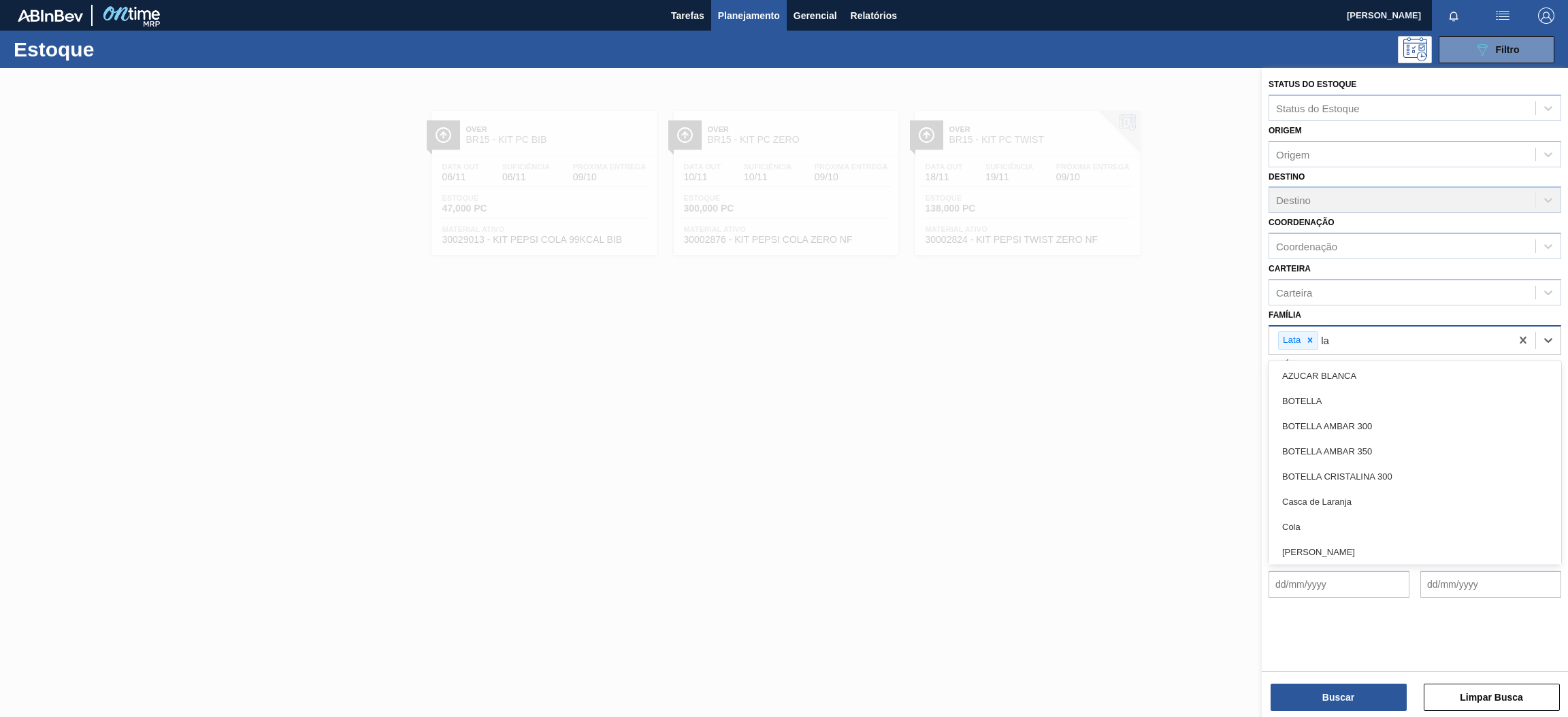
type input "lat"
click at [1345, 378] on div "LATA VACIA" at bounding box center [1416, 376] width 293 height 25
type input "lat"
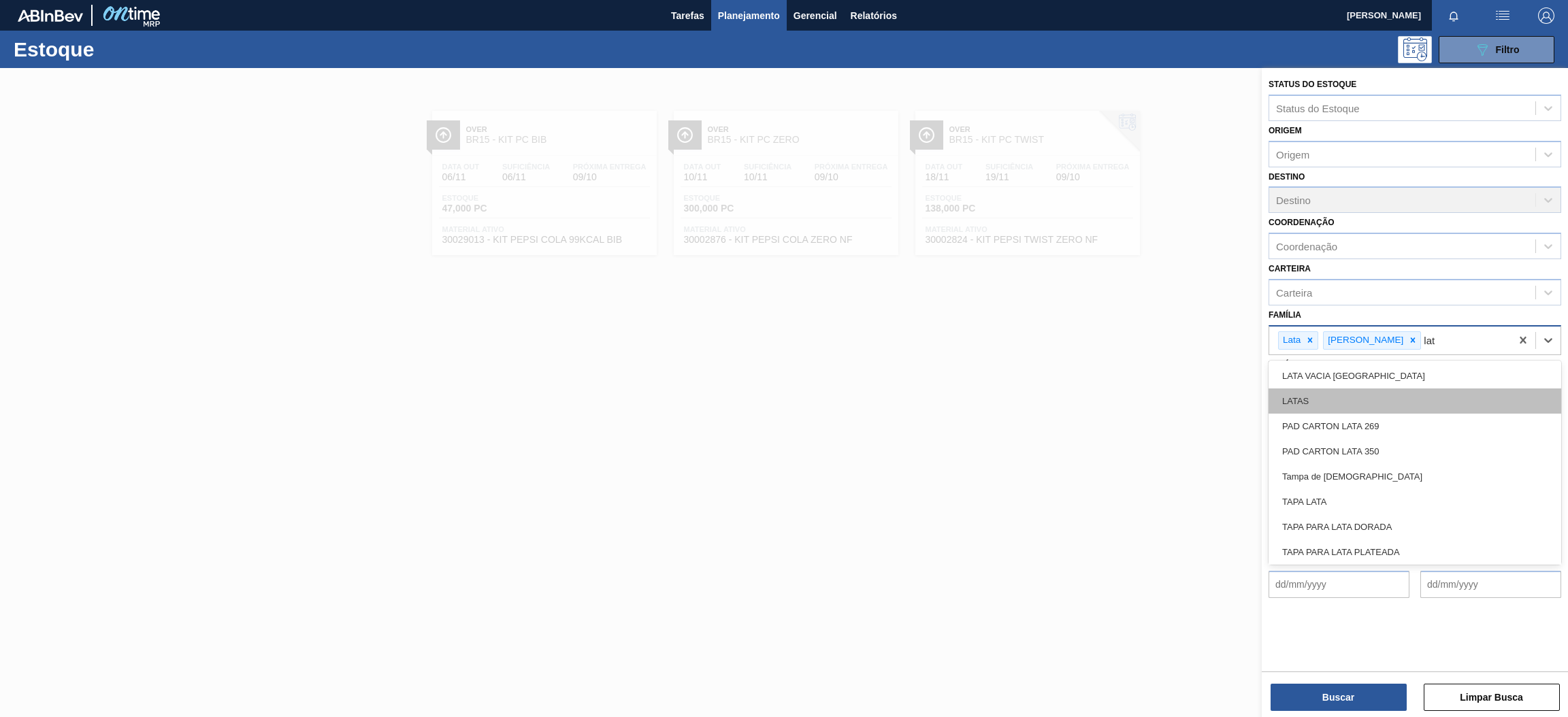
click at [1359, 395] on div "LATAS" at bounding box center [1416, 401] width 293 height 25
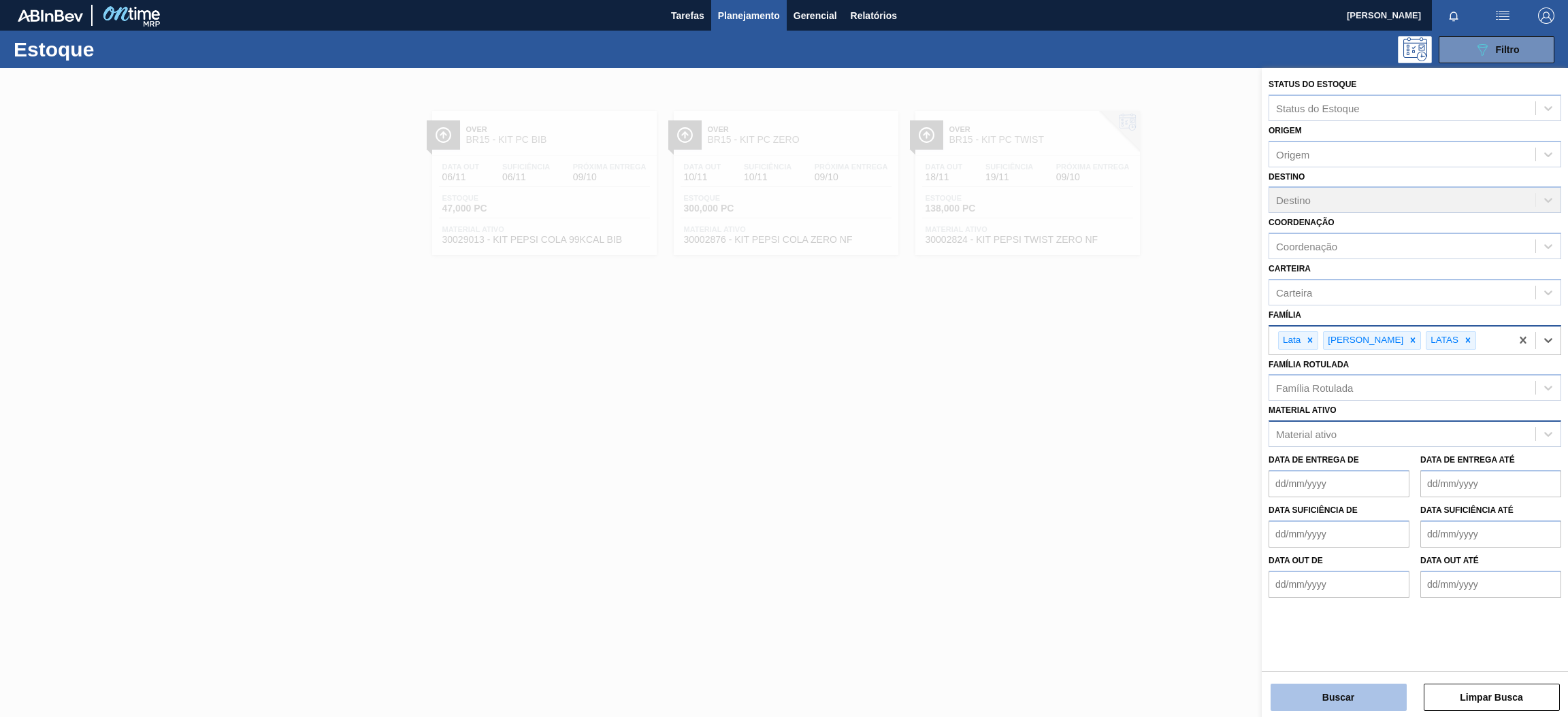
click at [1368, 697] on button "Buscar" at bounding box center [1338, 697] width 136 height 27
